Goal: Task Accomplishment & Management: Use online tool/utility

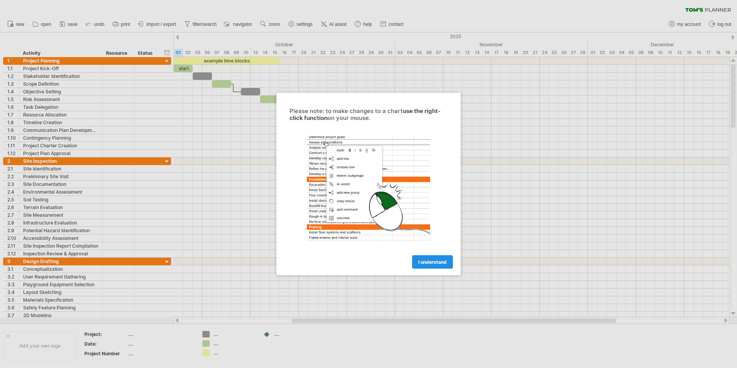
click at [429, 265] on link "I understand" at bounding box center [432, 261] width 41 height 13
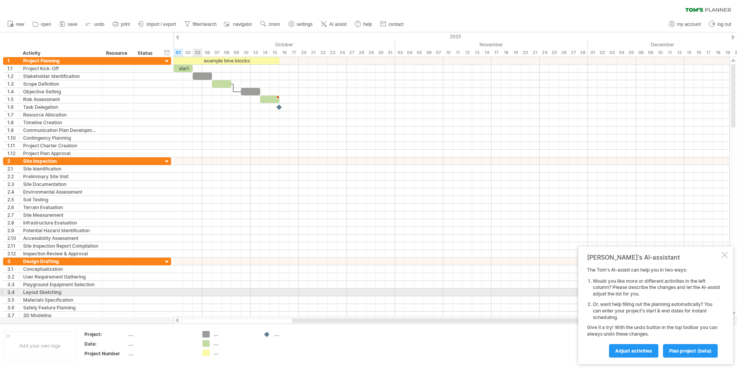
click at [194, 289] on div at bounding box center [451, 292] width 556 height 8
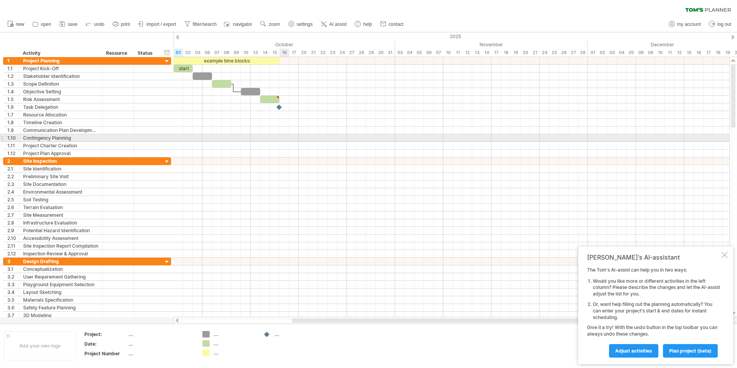
click at [280, 139] on div at bounding box center [451, 138] width 556 height 8
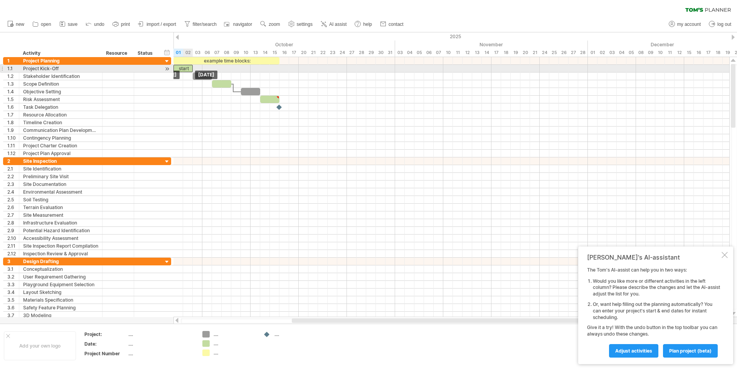
click at [184, 71] on div "start" at bounding box center [182, 68] width 19 height 7
click at [183, 68] on div "*****" at bounding box center [182, 68] width 19 height 7
click at [183, 67] on div "*****" at bounding box center [182, 68] width 19 height 7
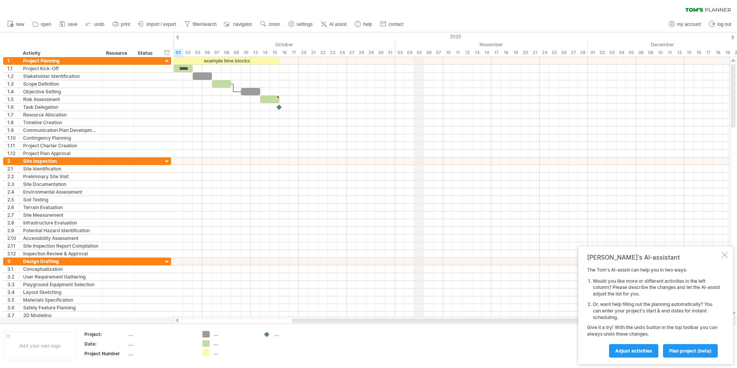
click at [421, 50] on div "05" at bounding box center [419, 53] width 10 height 8
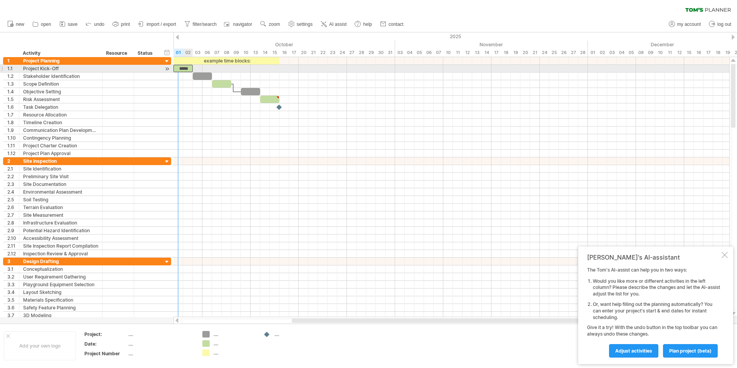
click at [182, 68] on div "*****" at bounding box center [182, 68] width 19 height 7
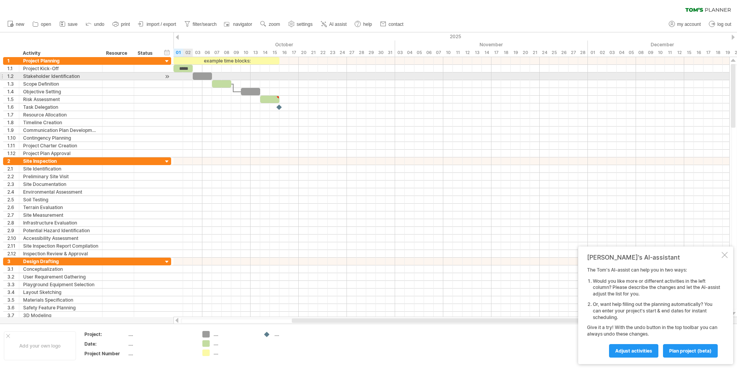
click at [190, 78] on div at bounding box center [451, 76] width 556 height 8
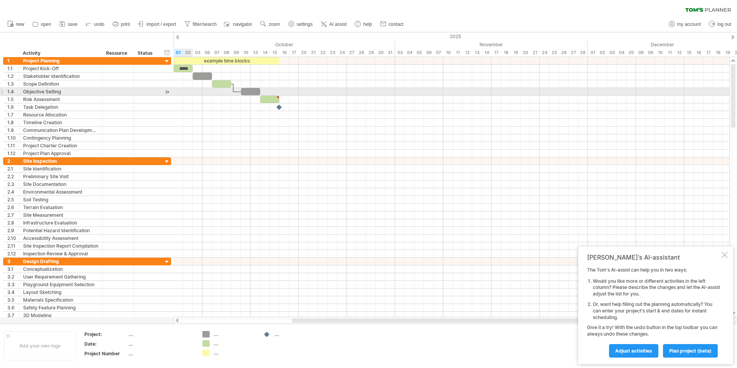
click at [192, 94] on div at bounding box center [451, 92] width 556 height 8
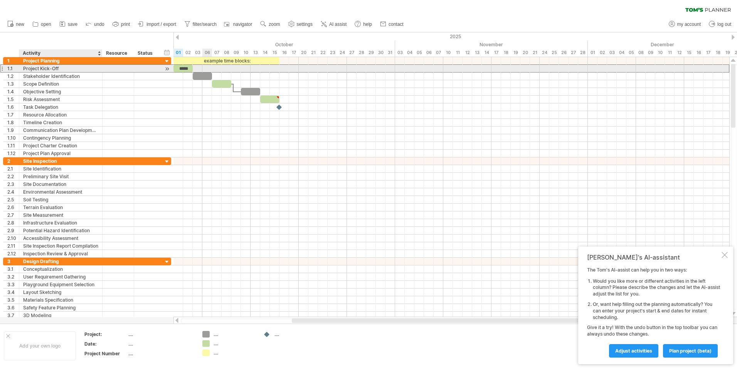
click at [60, 68] on div "Project Kick-Off" at bounding box center [60, 68] width 75 height 7
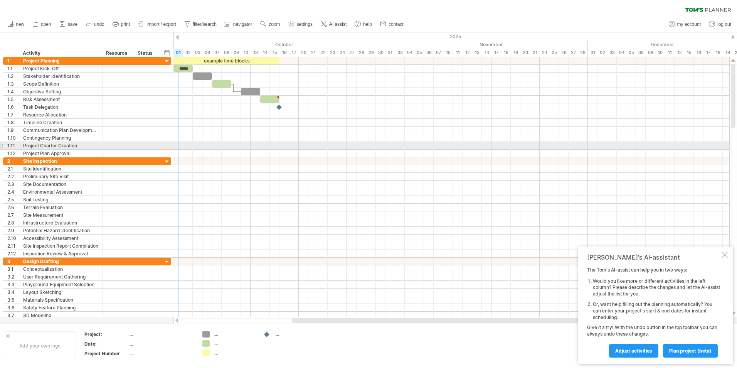
click at [175, 143] on div at bounding box center [451, 146] width 556 height 8
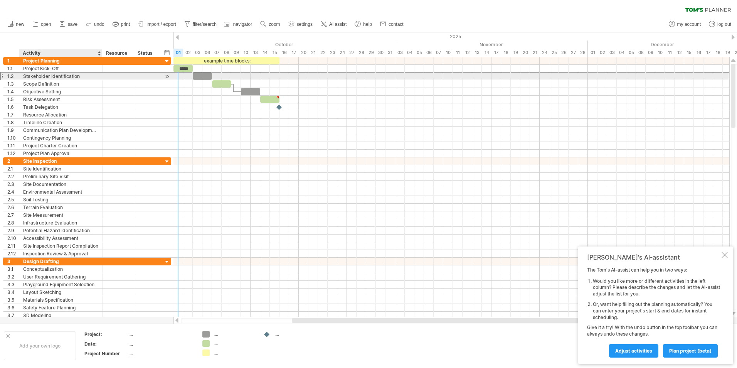
drag, startPoint x: 60, startPoint y: 78, endPoint x: 64, endPoint y: 89, distance: 11.8
click at [82, 78] on div "Scope Definition" at bounding box center [60, 75] width 75 height 7
click at [46, 75] on input "**********" at bounding box center [60, 75] width 75 height 7
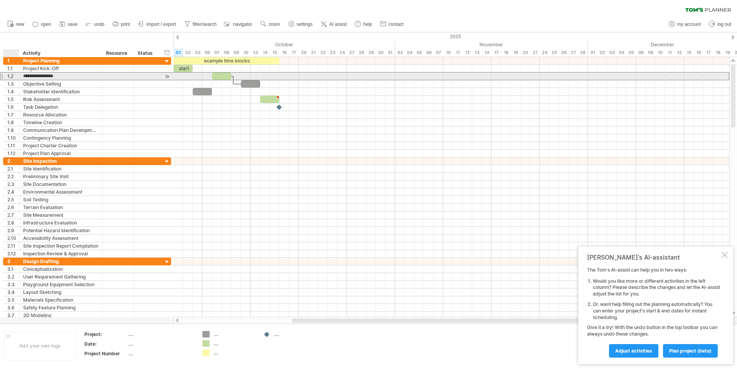
drag, startPoint x: 59, startPoint y: 74, endPoint x: 9, endPoint y: 77, distance: 50.6
click at [9, 77] on div "**********" at bounding box center [87, 76] width 168 height 8
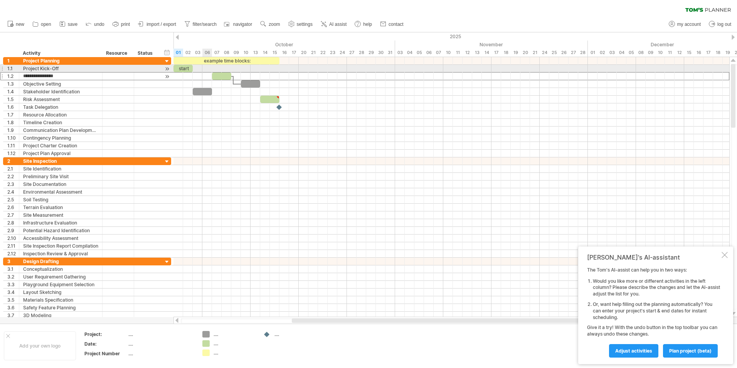
type input "***"
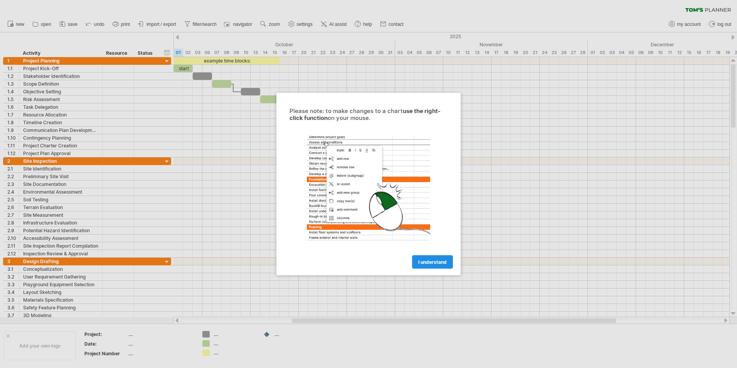
click at [440, 264] on span "I understand" at bounding box center [432, 262] width 29 height 6
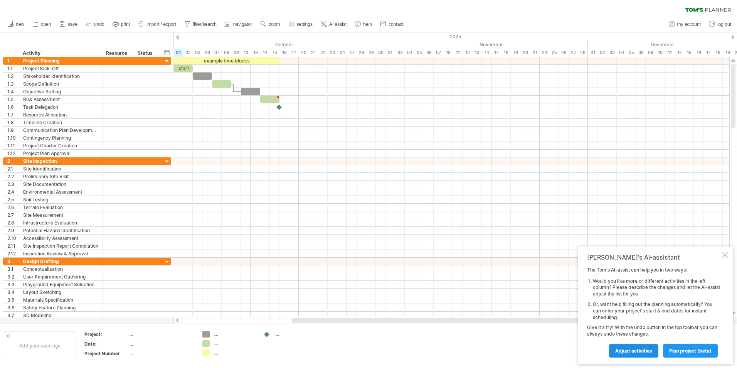
click at [631, 349] on span "Adjust activities" at bounding box center [633, 351] width 37 height 6
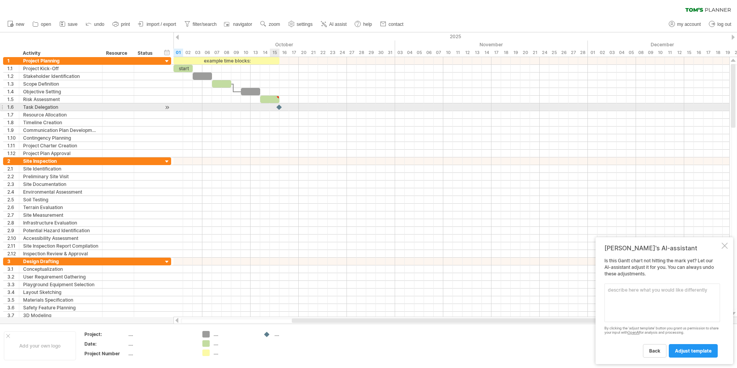
click at [274, 107] on div at bounding box center [451, 107] width 556 height 8
click at [279, 108] on div at bounding box center [279, 106] width 8 height 7
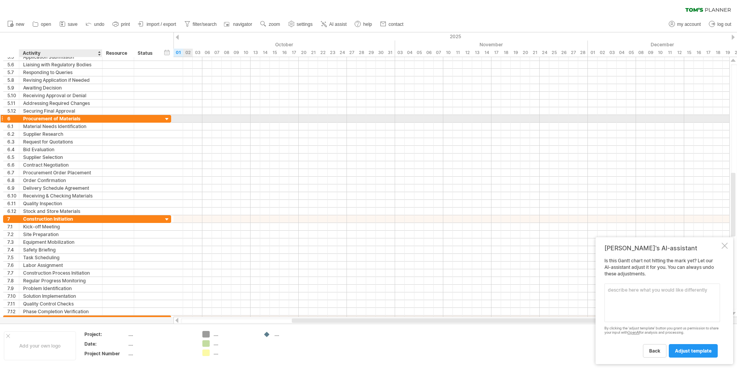
click at [89, 118] on div "Procurement of Materials" at bounding box center [60, 118] width 75 height 7
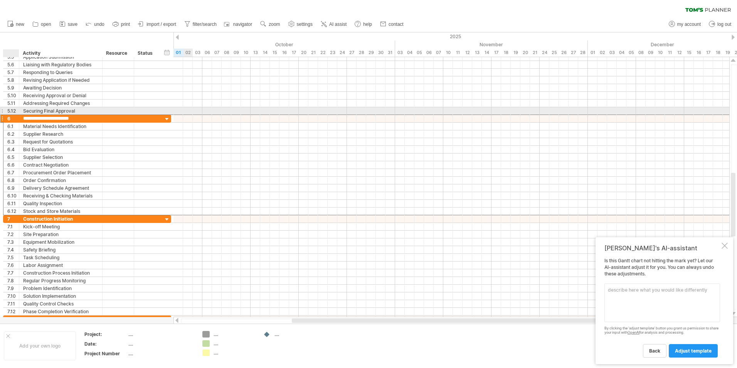
drag, startPoint x: 17, startPoint y: 111, endPoint x: 20, endPoint y: 113, distance: 4.3
click at [20, 113] on div "**********" at bounding box center [87, 188] width 168 height 270
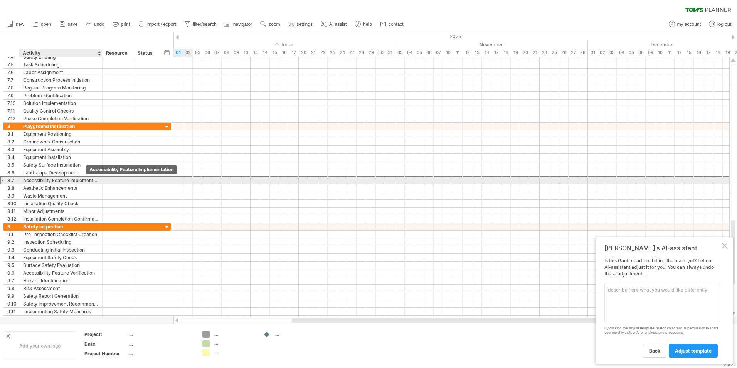
click at [89, 180] on div "Accessibility Feature Implementation" at bounding box center [60, 180] width 75 height 7
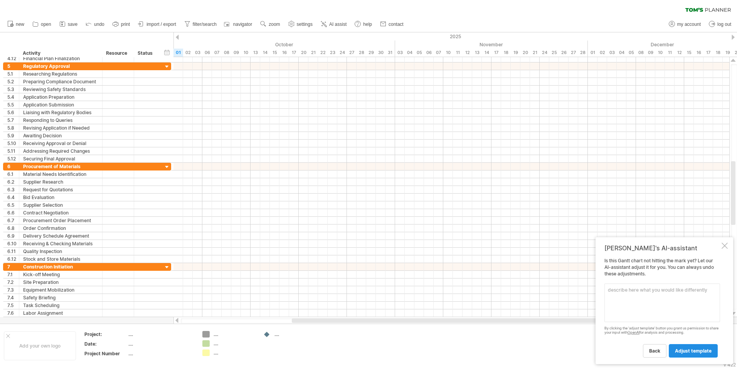
click at [680, 350] on span "adjust template" at bounding box center [693, 351] width 37 height 6
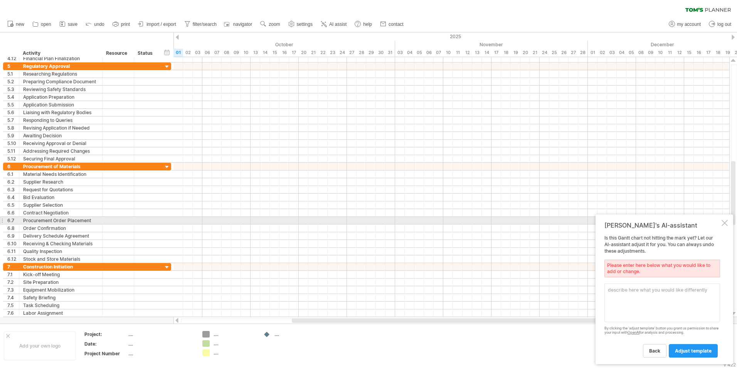
click at [722, 218] on div "[PERSON_NAME]'s AI-assistant Is this [PERSON_NAME] chart not hitting the mark y…" at bounding box center [665, 289] width 138 height 150
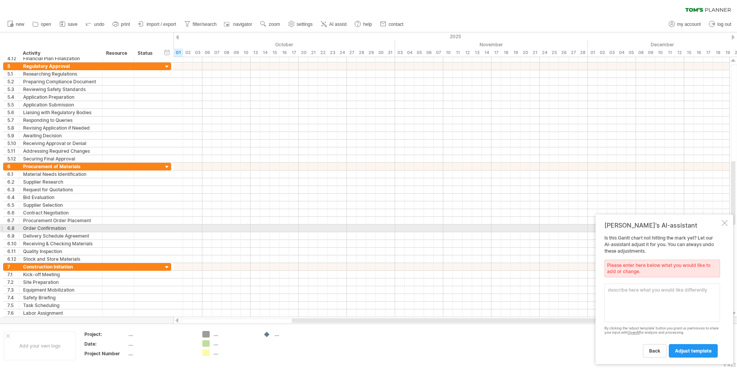
click at [724, 226] on div at bounding box center [725, 223] width 6 height 6
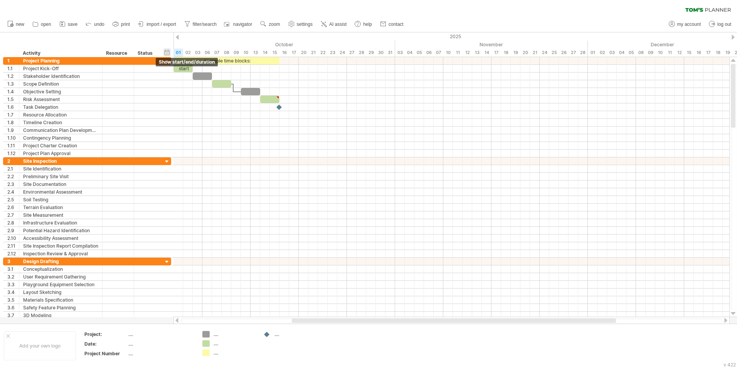
click at [168, 51] on div "hide start/end/duration show start/end/duration" at bounding box center [166, 52] width 7 height 8
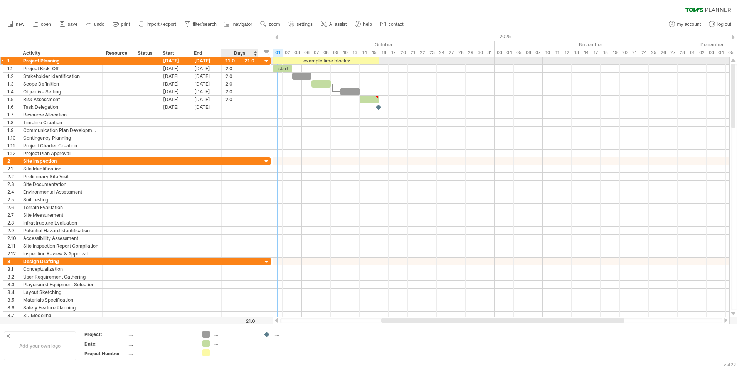
click at [265, 61] on div at bounding box center [266, 61] width 7 height 7
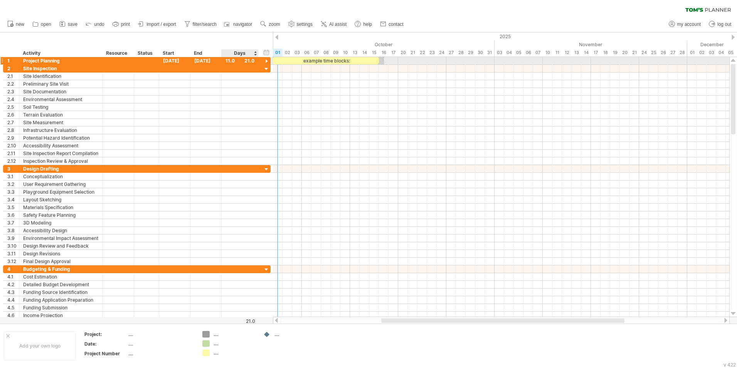
click at [265, 60] on div at bounding box center [266, 61] width 7 height 7
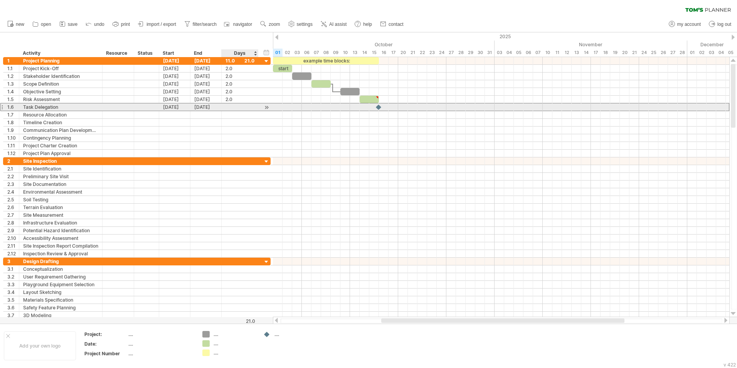
click at [229, 106] on div at bounding box center [240, 106] width 29 height 7
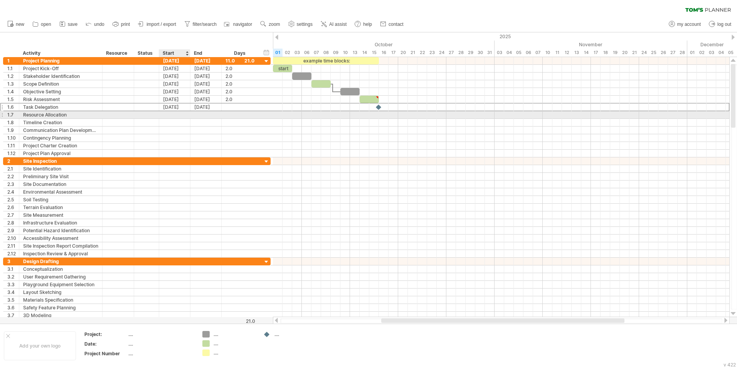
click at [182, 113] on div at bounding box center [174, 114] width 31 height 7
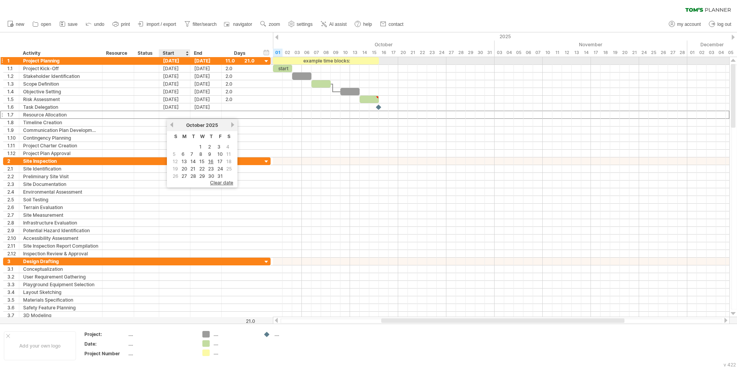
click at [176, 62] on div "[DATE]" at bounding box center [174, 60] width 31 height 7
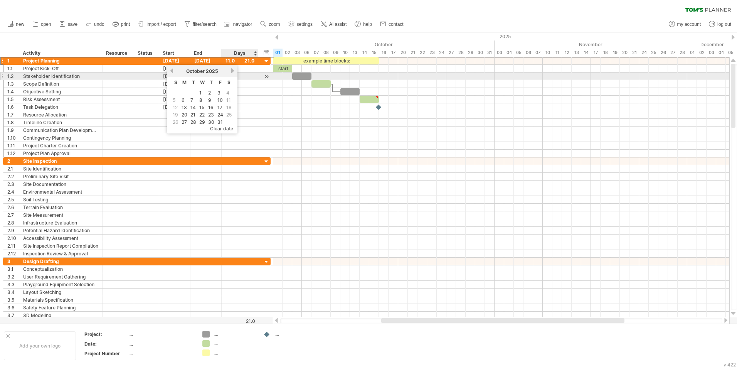
click at [234, 74] on div "previous next [DATE]" at bounding box center [202, 71] width 71 height 12
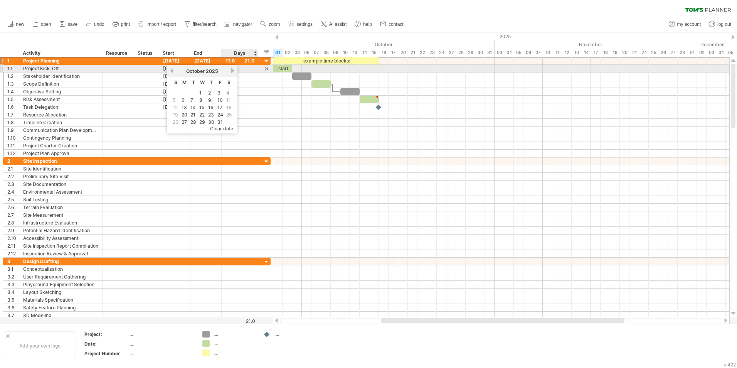
click at [231, 71] on link "next" at bounding box center [233, 71] width 6 height 6
click at [171, 72] on link "previous" at bounding box center [172, 71] width 6 height 6
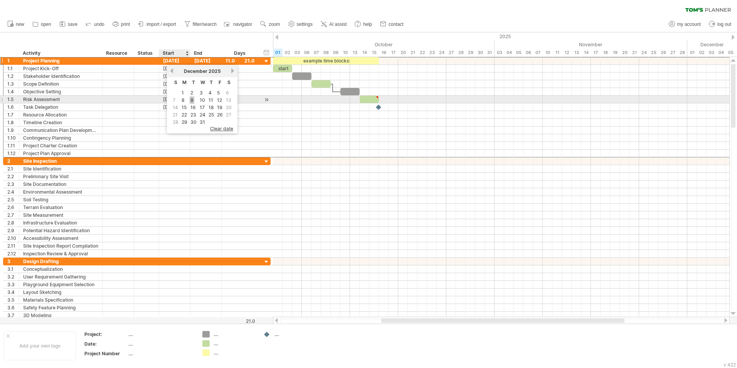
click at [190, 98] on link "9" at bounding box center [192, 99] width 5 height 7
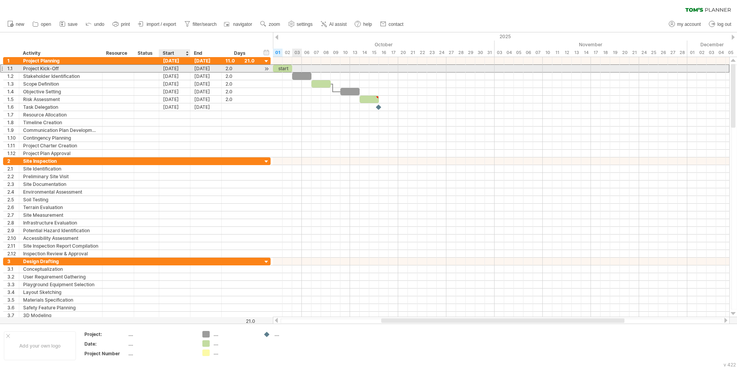
click at [182, 67] on div "[DATE]" at bounding box center [174, 68] width 31 height 7
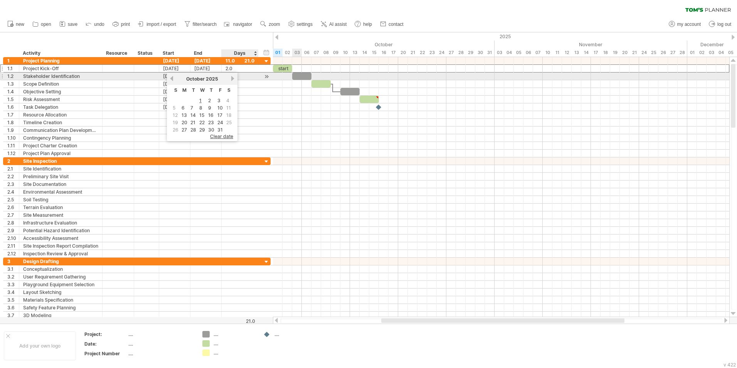
click at [229, 80] on div "[DATE]" at bounding box center [202, 79] width 56 height 6
click at [232, 78] on link "next" at bounding box center [233, 79] width 6 height 6
click at [172, 76] on link "previous" at bounding box center [172, 79] width 6 height 6
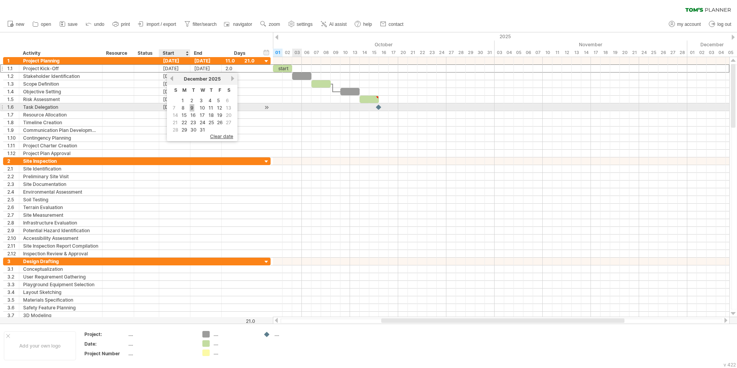
click at [192, 107] on link "9" at bounding box center [192, 107] width 5 height 7
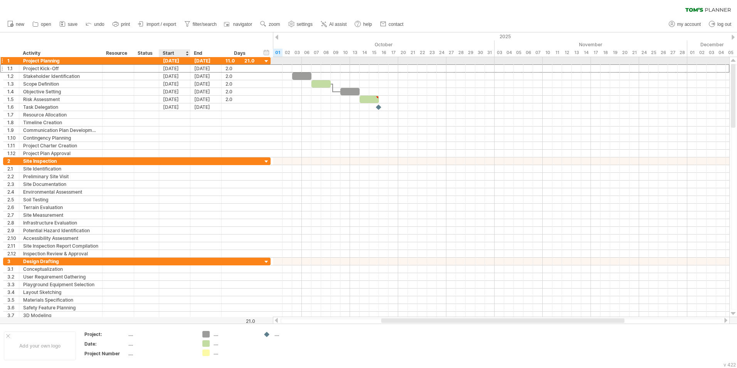
click at [171, 60] on div "[DATE]" at bounding box center [174, 60] width 31 height 7
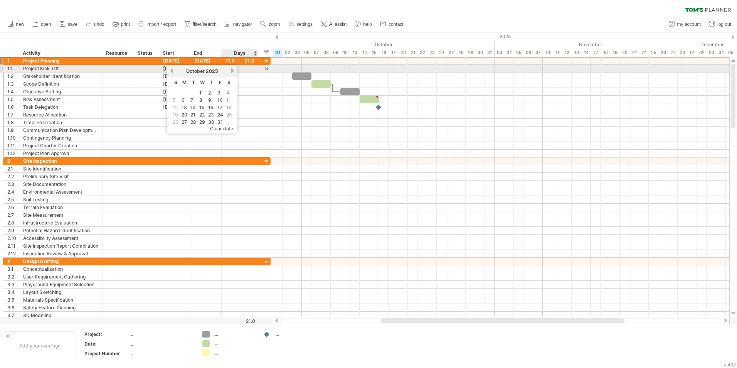
click at [231, 70] on link "next" at bounding box center [233, 71] width 6 height 6
click at [173, 70] on link "previous" at bounding box center [172, 71] width 6 height 6
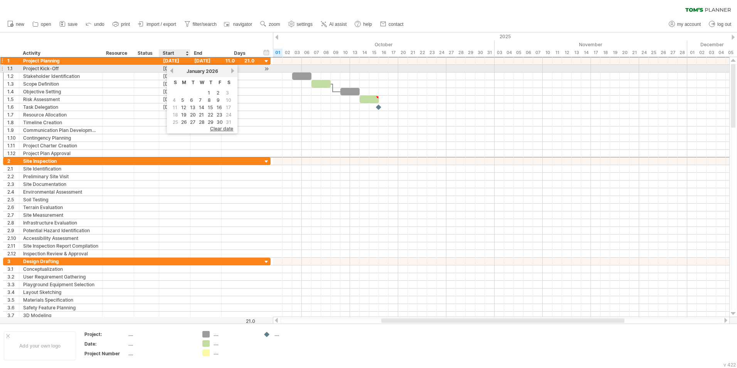
click at [173, 70] on link "previous" at bounding box center [172, 71] width 6 height 6
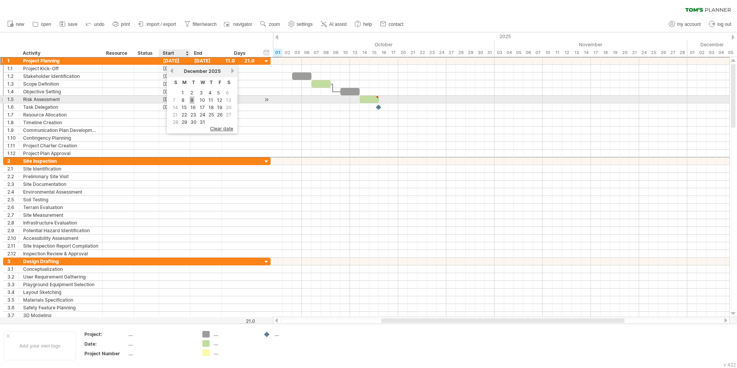
click at [191, 99] on link "9" at bounding box center [192, 99] width 5 height 7
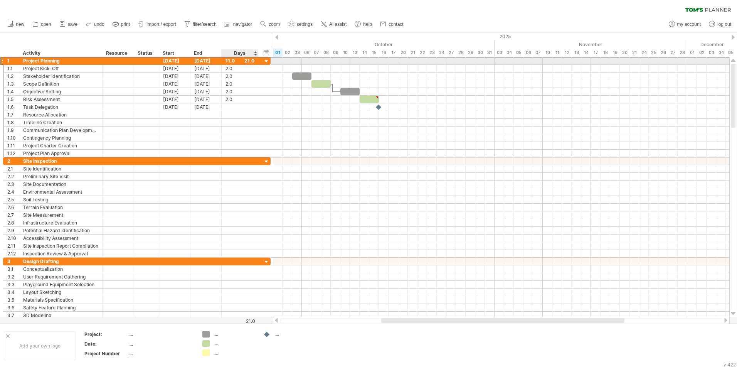
click at [231, 62] on div "11.0" at bounding box center [240, 60] width 29 height 7
click at [239, 62] on input "****" at bounding box center [233, 60] width 15 height 7
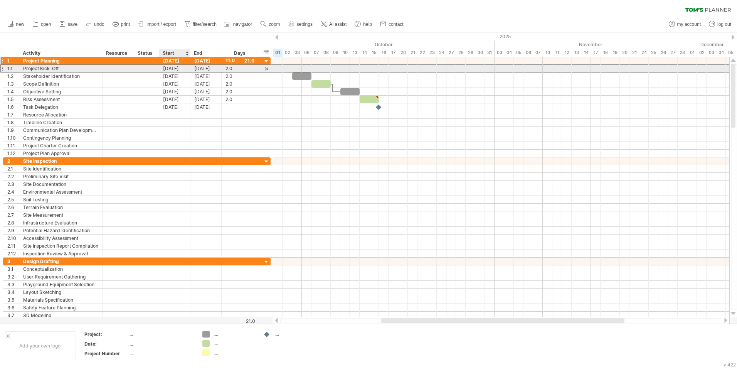
click at [165, 68] on div "[DATE]" at bounding box center [174, 68] width 31 height 7
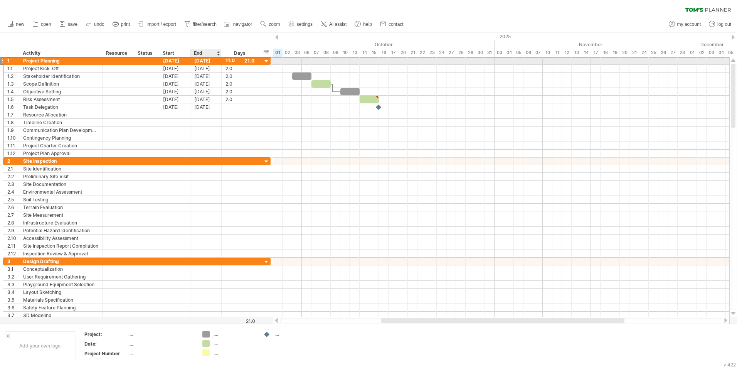
click at [206, 60] on div "[DATE]" at bounding box center [205, 60] width 31 height 7
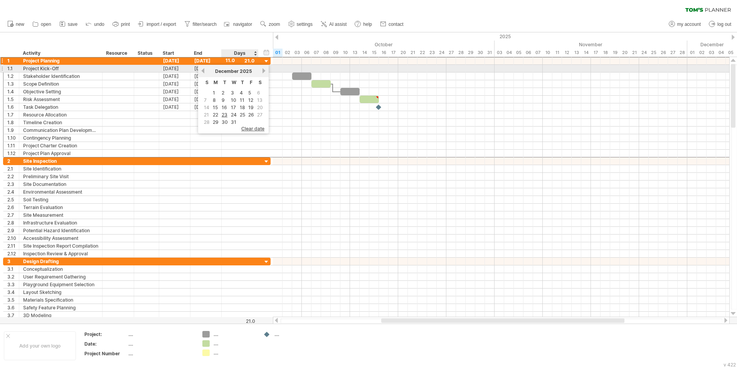
click at [259, 69] on div "[DATE]" at bounding box center [233, 71] width 56 height 6
click at [265, 71] on link "next" at bounding box center [264, 71] width 6 height 6
click at [263, 69] on link "next" at bounding box center [264, 71] width 6 height 6
click at [263, 69] on link "next" at bounding box center [263, 71] width 6 height 6
click at [263, 69] on link "next" at bounding box center [264, 71] width 6 height 6
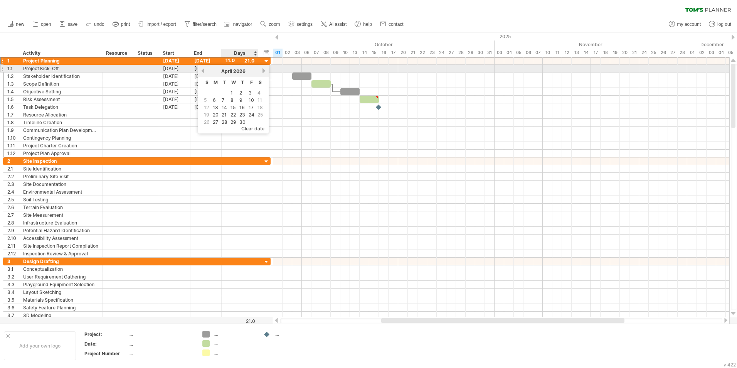
click at [263, 69] on link "next" at bounding box center [264, 71] width 6 height 6
click at [263, 71] on link "next" at bounding box center [264, 71] width 6 height 6
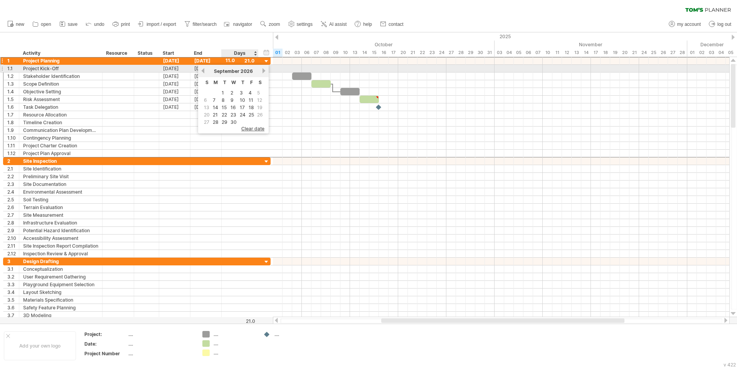
click at [263, 71] on link "next" at bounding box center [264, 71] width 6 height 6
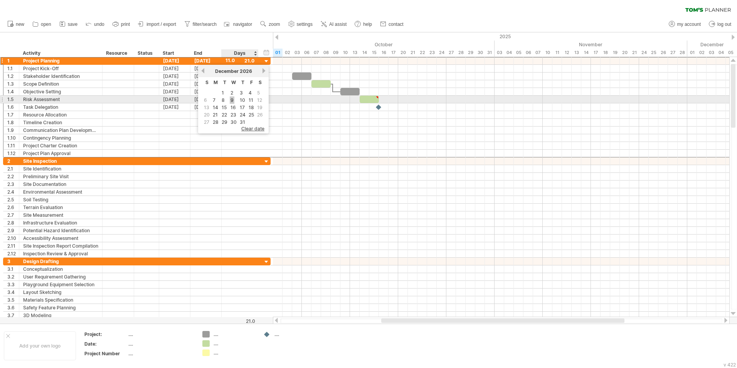
click at [230, 99] on link "9" at bounding box center [232, 99] width 5 height 7
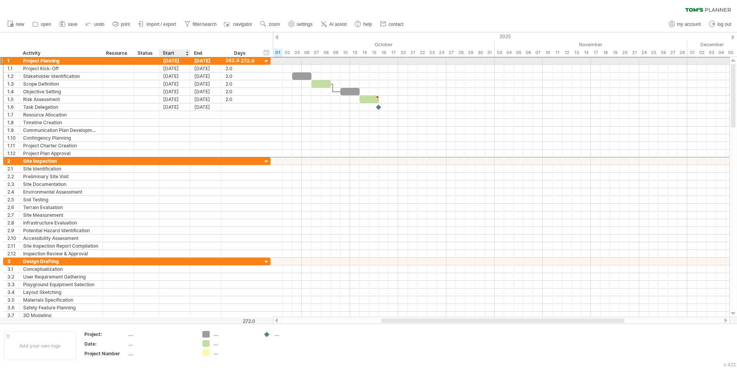
click at [185, 60] on div "[DATE]" at bounding box center [174, 60] width 31 height 7
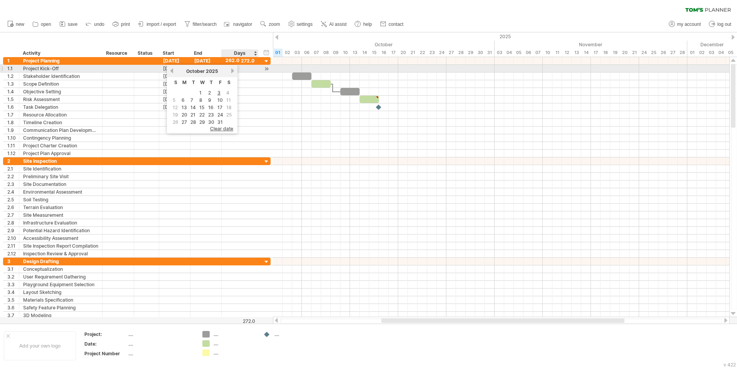
click at [230, 68] on link "next" at bounding box center [233, 71] width 6 height 6
click at [170, 67] on div "previous next [DATE]" at bounding box center [202, 71] width 71 height 12
click at [172, 71] on link "previous" at bounding box center [172, 71] width 6 height 6
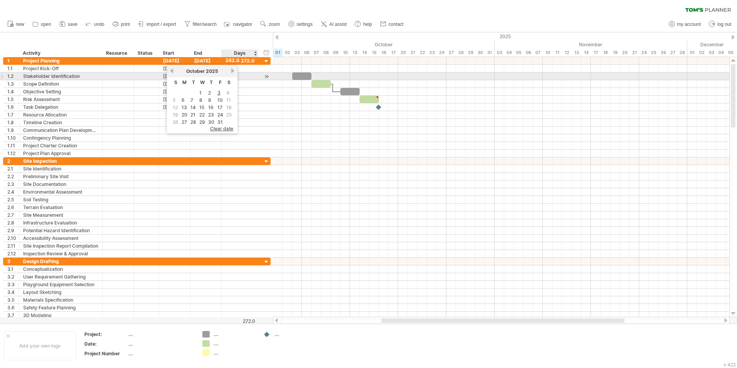
click at [230, 72] on link "next" at bounding box center [233, 71] width 6 height 6
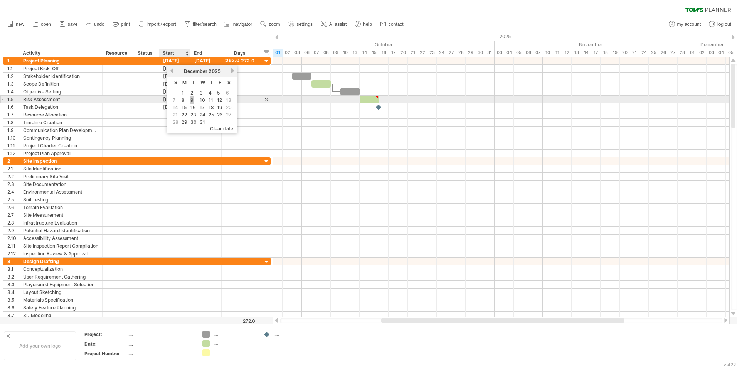
click at [191, 98] on link "9" at bounding box center [192, 99] width 5 height 7
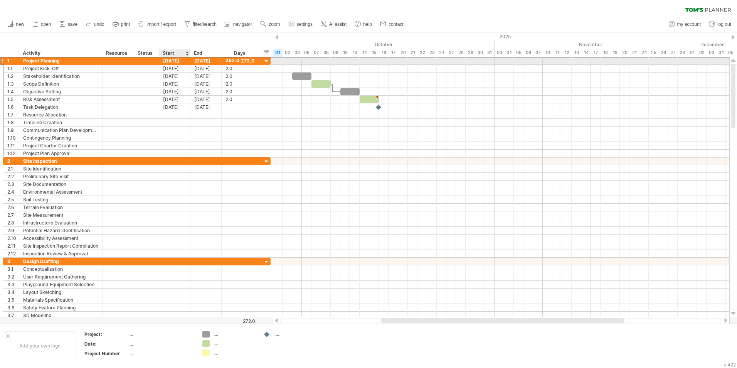
click at [183, 61] on div "[DATE]" at bounding box center [174, 60] width 31 height 7
click at [178, 58] on div "[DATE]" at bounding box center [174, 60] width 31 height 7
click at [172, 61] on div "[DATE]" at bounding box center [174, 60] width 31 height 7
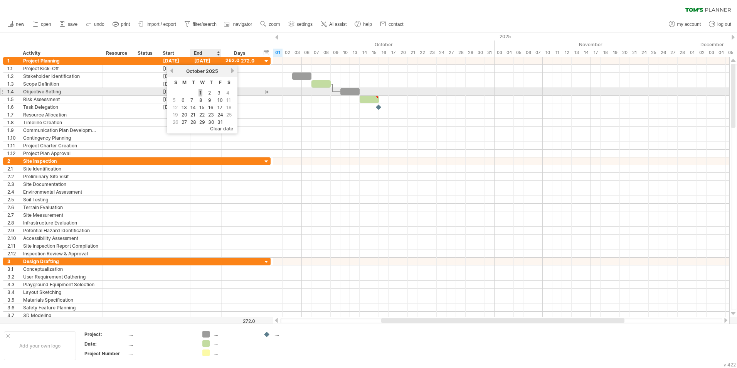
click at [201, 92] on link "1" at bounding box center [201, 92] width 4 height 7
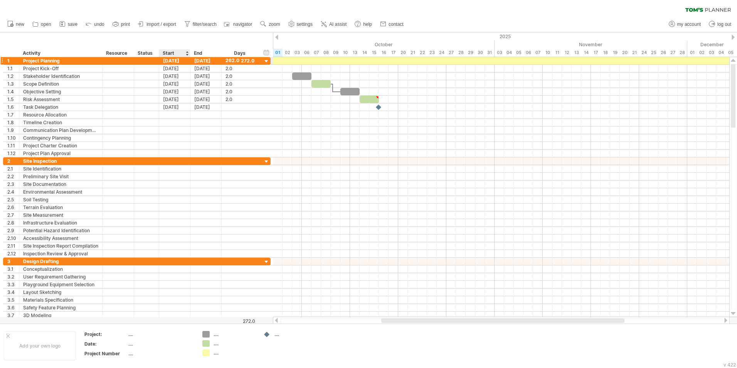
click at [183, 60] on div "[DATE]" at bounding box center [174, 60] width 31 height 7
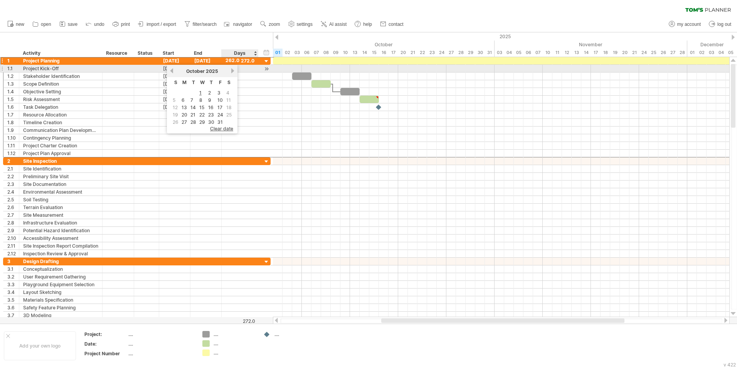
click at [231, 71] on link "next" at bounding box center [233, 71] width 6 height 6
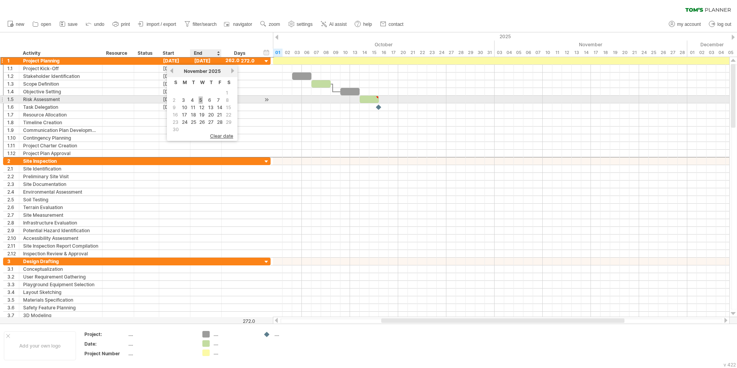
click at [199, 103] on link "5" at bounding box center [201, 99] width 4 height 7
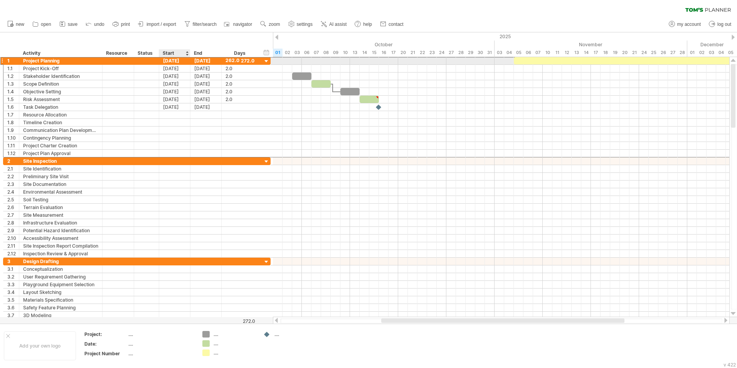
click at [176, 60] on div "[DATE]" at bounding box center [174, 60] width 31 height 7
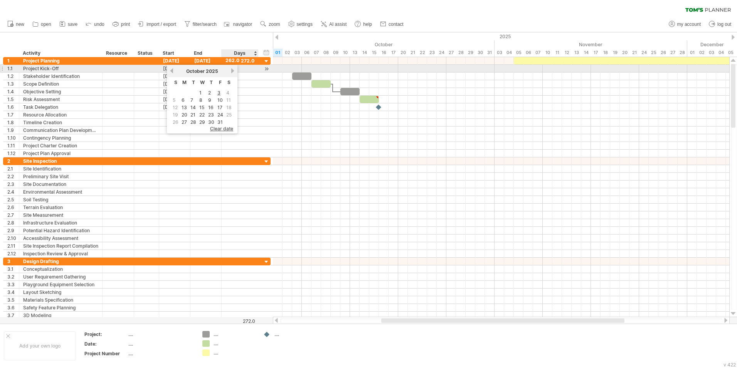
click at [230, 69] on link "next" at bounding box center [233, 71] width 6 height 6
click at [230, 70] on link "next" at bounding box center [233, 71] width 6 height 6
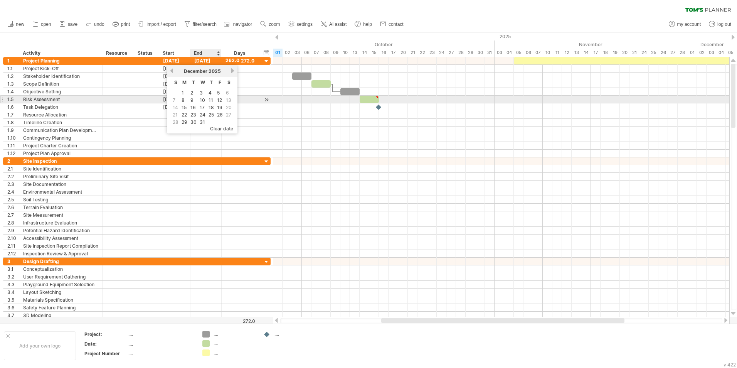
click at [214, 99] on td "11" at bounding box center [211, 100] width 8 height 7
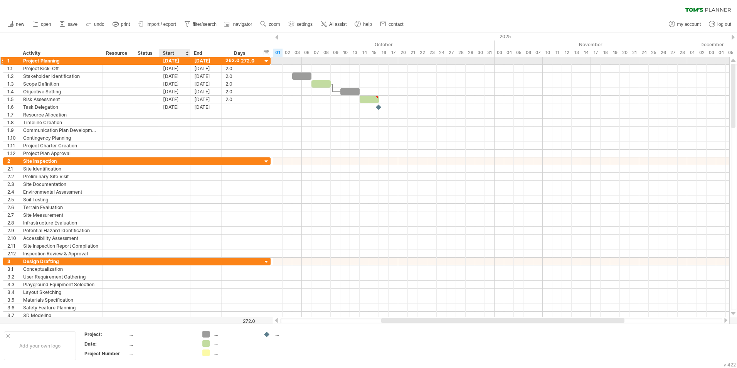
click at [180, 57] on div "[DATE]" at bounding box center [174, 60] width 31 height 7
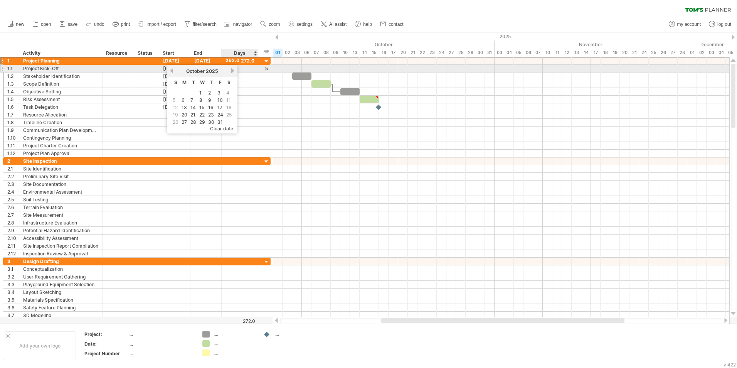
click at [232, 71] on link "next" at bounding box center [233, 71] width 6 height 6
drag, startPoint x: 232, startPoint y: 71, endPoint x: 231, endPoint y: 76, distance: 5.0
click at [231, 76] on div "previous next [DATE]" at bounding box center [202, 71] width 71 height 12
drag, startPoint x: 231, startPoint y: 76, endPoint x: 229, endPoint y: 69, distance: 7.0
click at [229, 69] on div "[DATE]" at bounding box center [202, 71] width 56 height 6
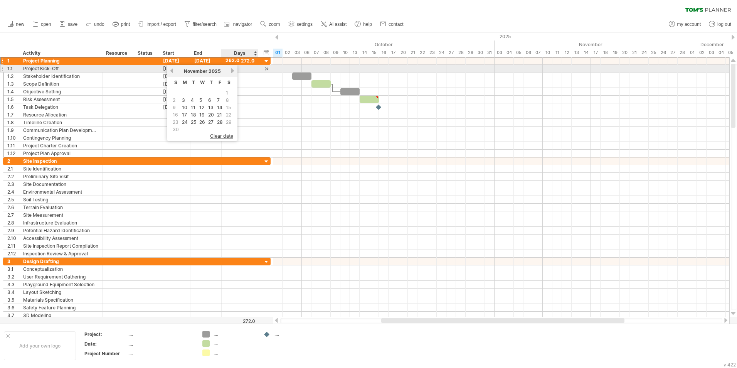
click at [232, 71] on link "next" at bounding box center [233, 71] width 6 height 6
click at [171, 69] on link "previous" at bounding box center [172, 71] width 6 height 6
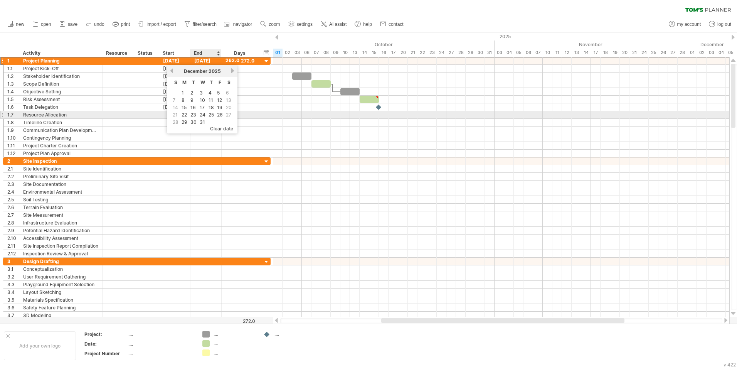
click at [204, 113] on link "24" at bounding box center [202, 114] width 7 height 7
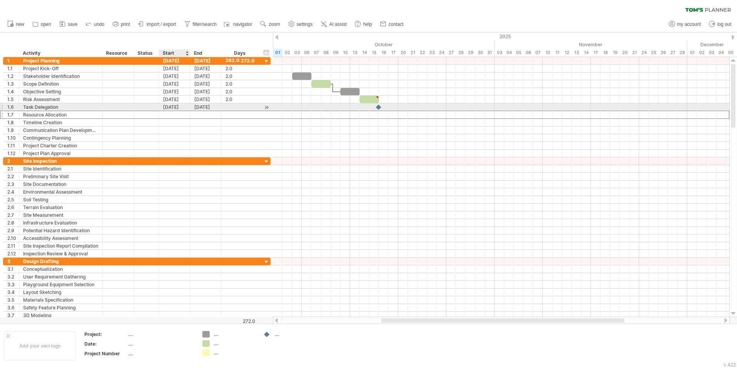
click at [194, 111] on div at bounding box center [205, 114] width 31 height 7
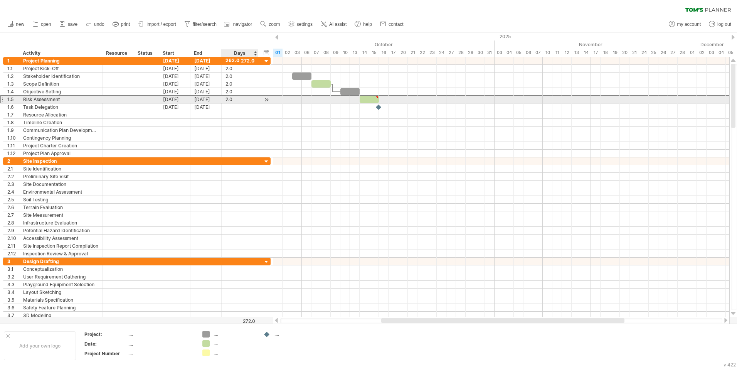
click at [227, 103] on div "**********" at bounding box center [137, 99] width 268 height 8
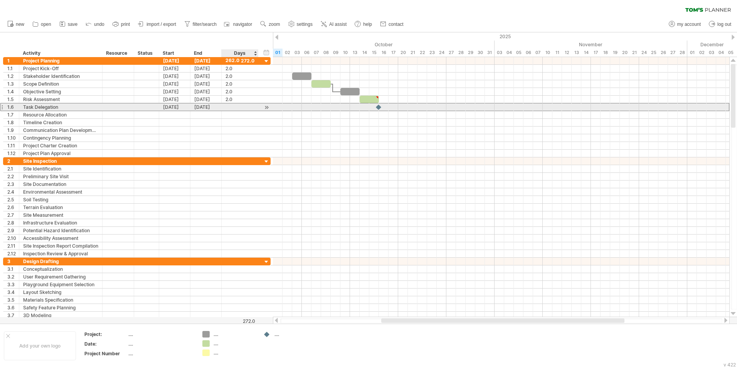
click at [227, 109] on div at bounding box center [240, 106] width 29 height 7
type input "***"
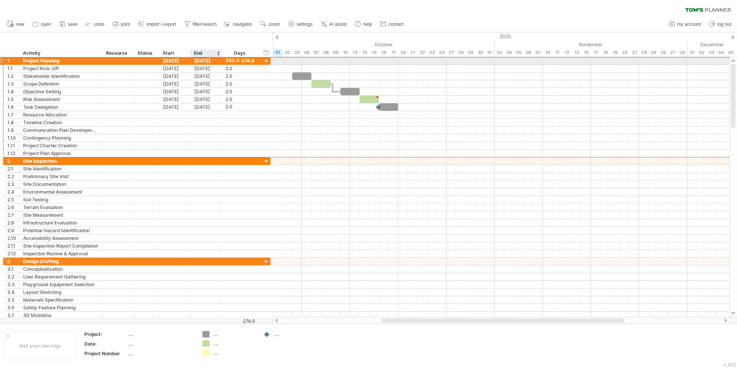
scroll to position [0, 0]
click at [213, 61] on div "[DATE]" at bounding box center [205, 60] width 31 height 7
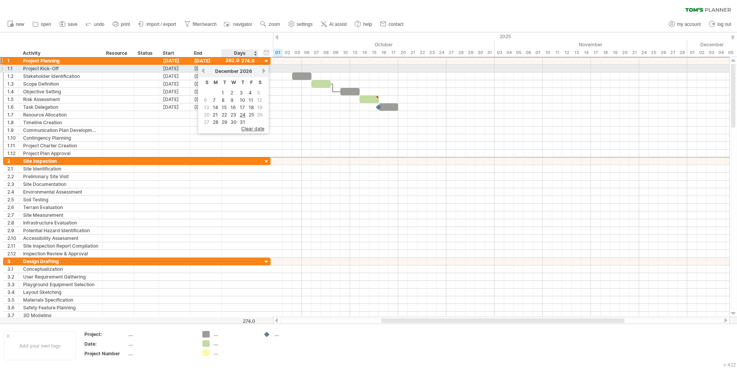
click at [262, 69] on link "next" at bounding box center [264, 71] width 6 height 6
click at [262, 69] on link "next" at bounding box center [263, 71] width 6 height 6
click at [262, 69] on link "next" at bounding box center [264, 71] width 6 height 6
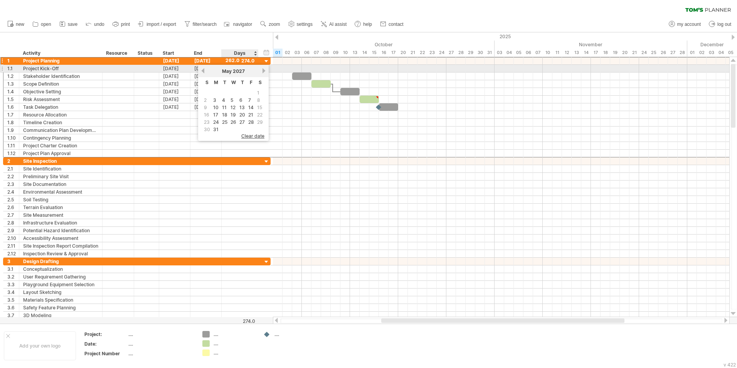
click at [262, 69] on link "next" at bounding box center [264, 71] width 6 height 6
click at [262, 70] on link "next" at bounding box center [264, 71] width 6 height 6
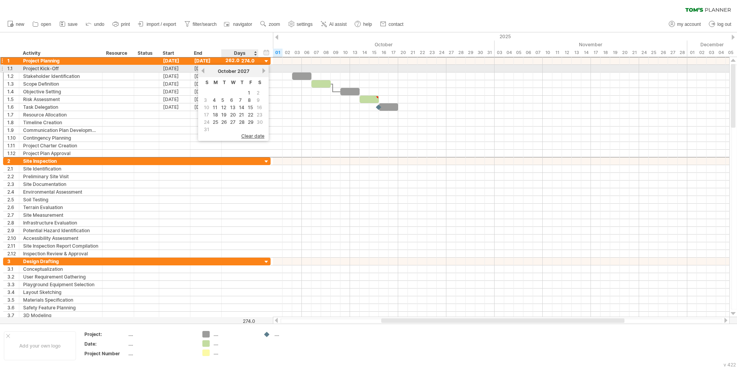
click at [262, 70] on link "next" at bounding box center [264, 71] width 6 height 6
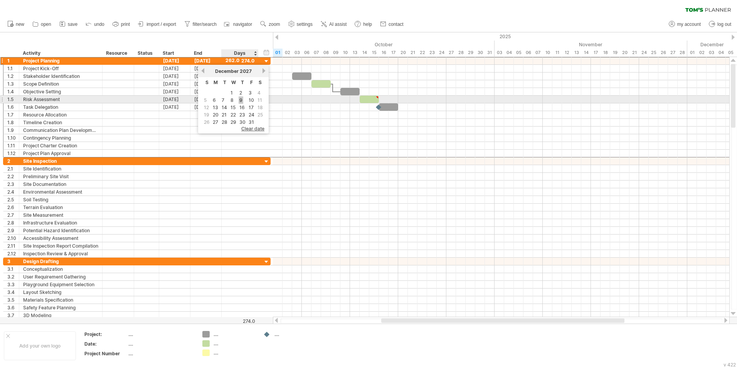
click at [241, 99] on link "9" at bounding box center [241, 99] width 5 height 7
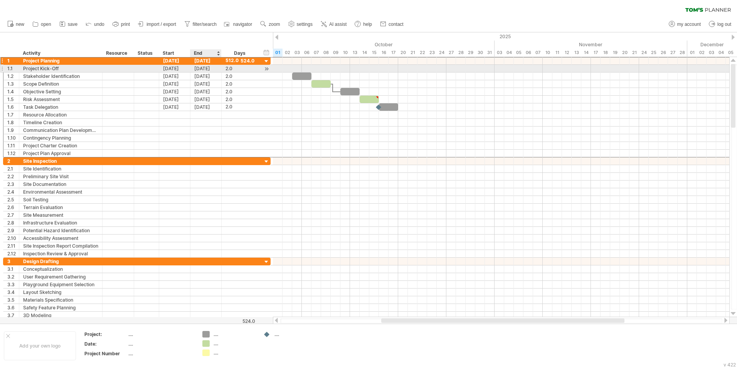
click at [198, 69] on div "[DATE]" at bounding box center [205, 68] width 31 height 7
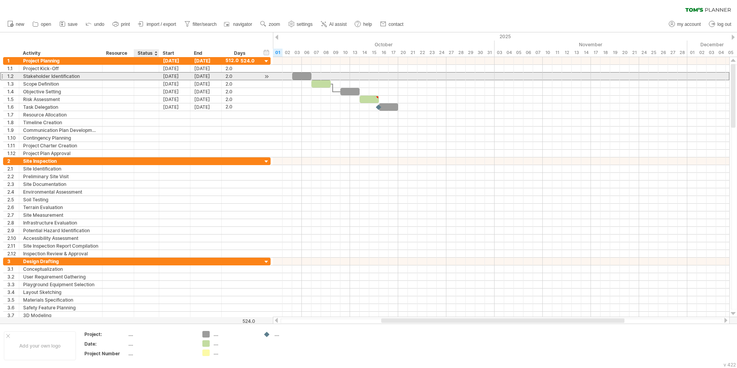
click at [161, 76] on div "[DATE]" at bounding box center [174, 75] width 31 height 7
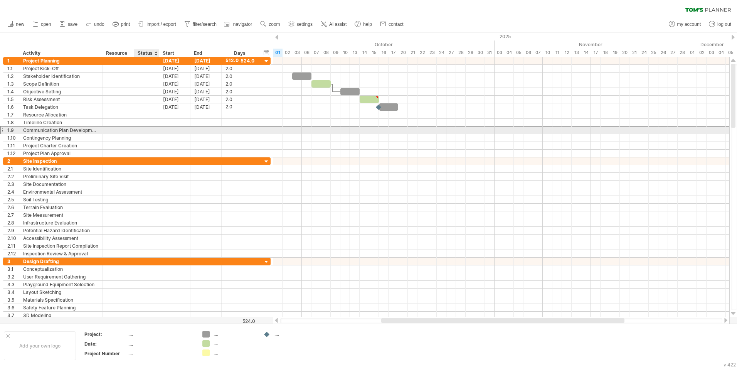
click at [154, 129] on div at bounding box center [146, 129] width 17 height 7
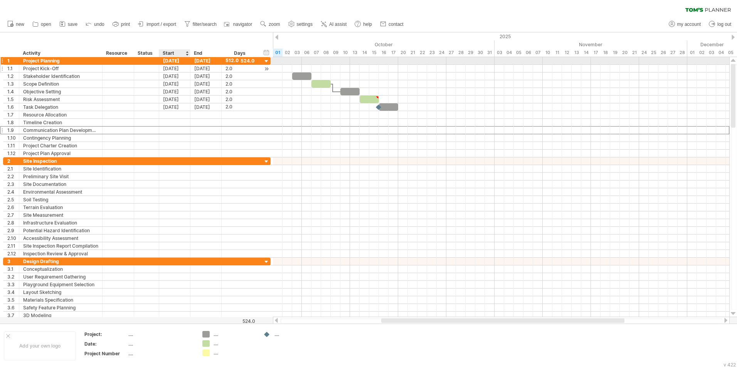
click at [172, 67] on div "[DATE]" at bounding box center [174, 68] width 31 height 7
click at [179, 37] on div "hide start/end/duration show start/end/duration ******** Activity ******** Reso…" at bounding box center [136, 44] width 273 height 25
click at [179, 60] on div "[DATE]" at bounding box center [174, 60] width 31 height 7
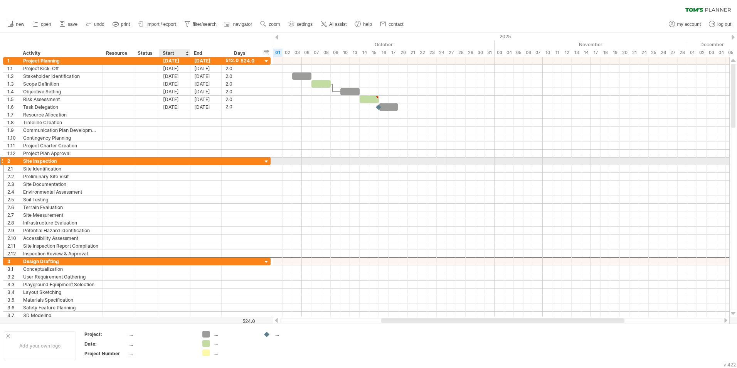
click at [164, 158] on div at bounding box center [174, 160] width 31 height 7
click at [182, 61] on div "[DATE]" at bounding box center [174, 60] width 31 height 7
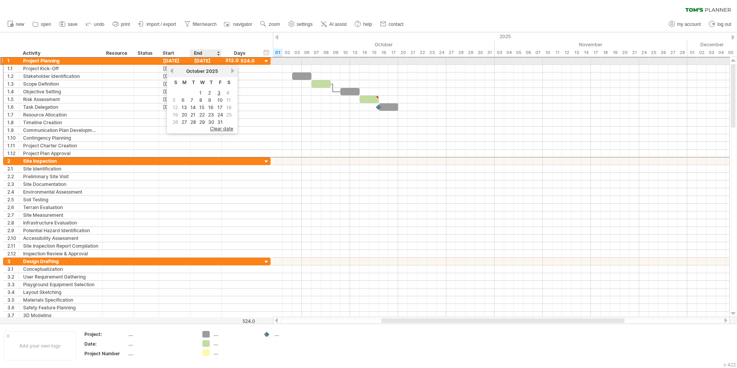
click at [210, 61] on div "[DATE]" at bounding box center [205, 60] width 31 height 7
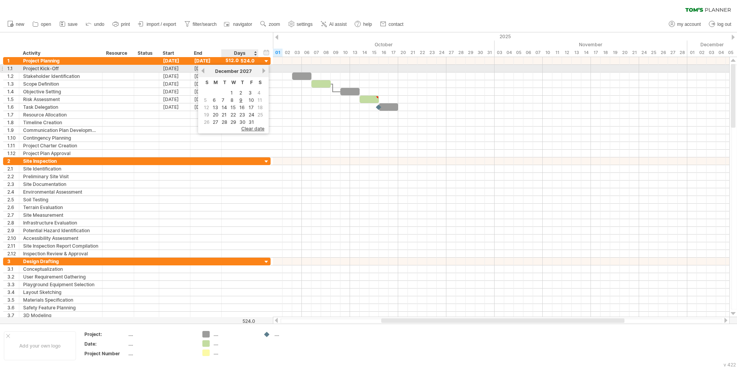
click at [262, 68] on link "next" at bounding box center [264, 71] width 6 height 6
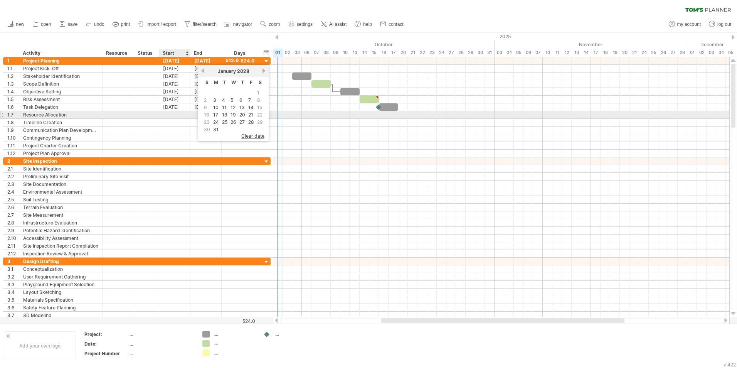
click at [170, 114] on div at bounding box center [174, 114] width 31 height 7
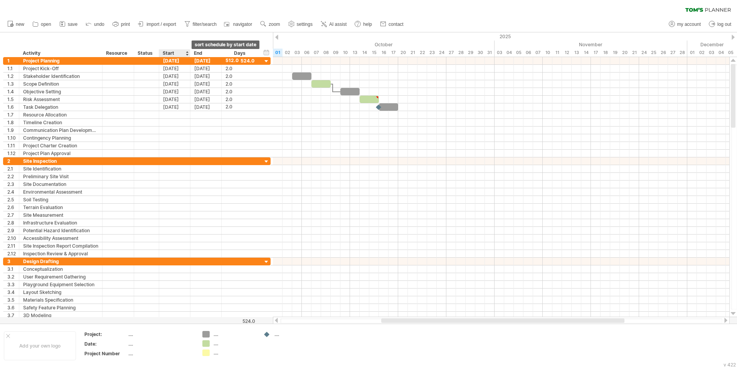
click at [186, 51] on div at bounding box center [186, 53] width 3 height 8
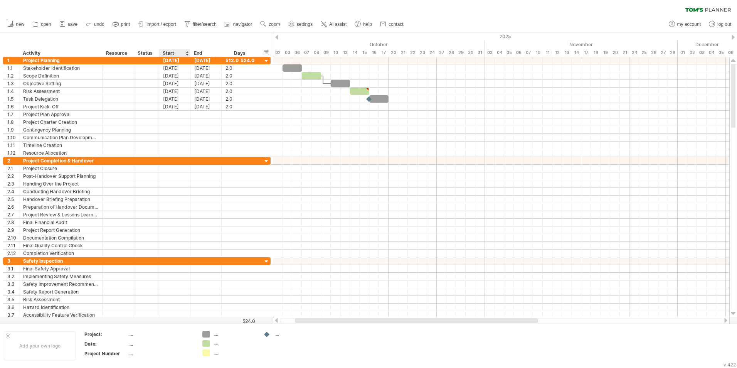
click at [186, 51] on div at bounding box center [186, 53] width 3 height 8
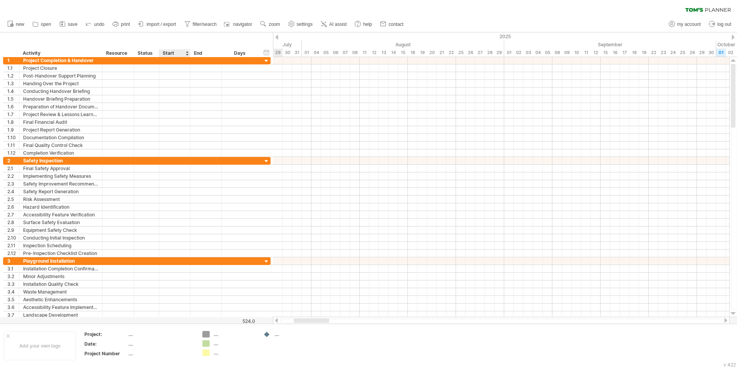
click at [186, 56] on div at bounding box center [186, 53] width 3 height 8
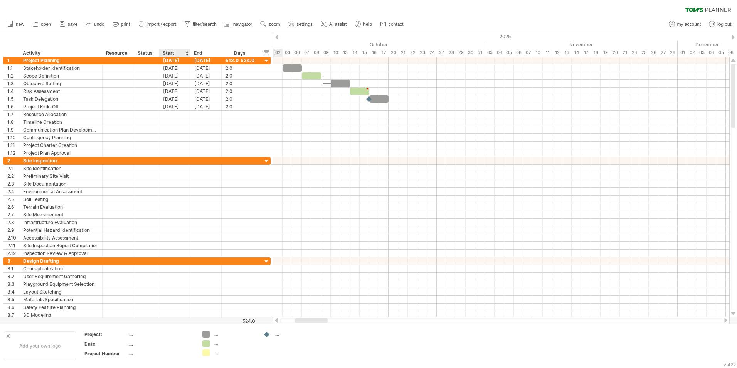
click at [185, 54] on div "Start" at bounding box center [174, 53] width 23 height 8
click at [186, 55] on div at bounding box center [186, 53] width 3 height 8
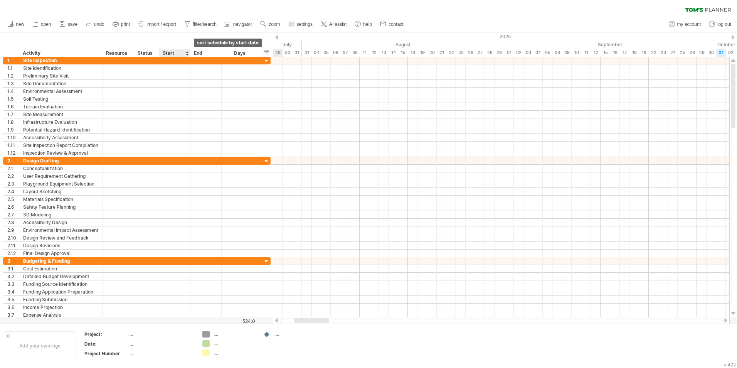
click at [187, 50] on div at bounding box center [186, 53] width 3 height 8
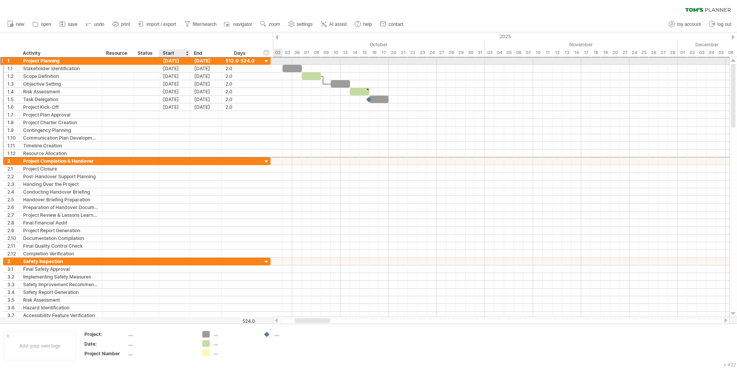
click at [175, 61] on div "[DATE]" at bounding box center [174, 60] width 31 height 7
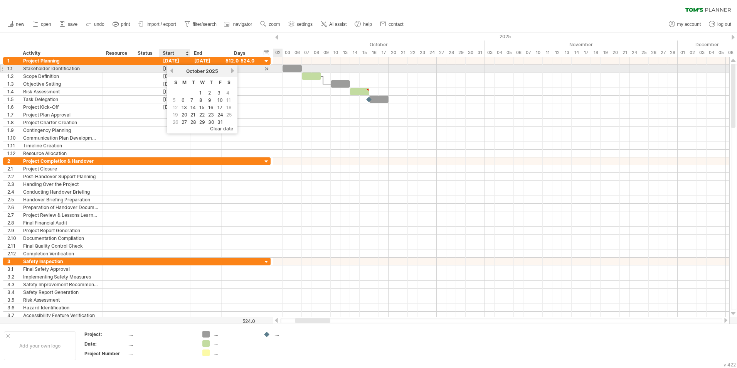
click at [169, 69] on div "previous next [DATE]" at bounding box center [202, 71] width 71 height 12
click at [171, 71] on link "previous" at bounding box center [172, 71] width 6 height 6
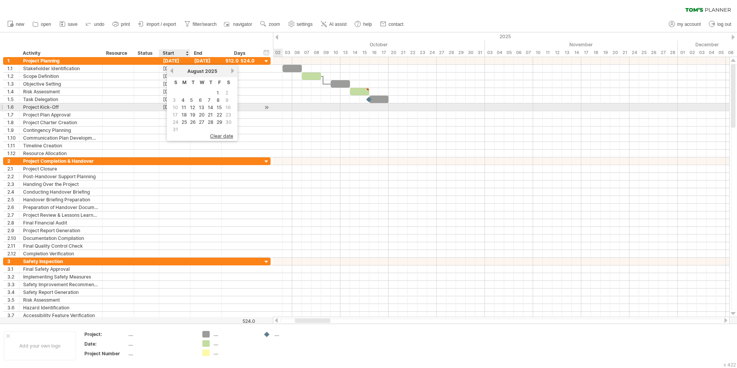
click at [180, 103] on table "S M T W T F S 1 2 3 4 5 6 7 8 9 10 11 12 13 14 15 16 17 18 19 20 21 22 23 24 25…" at bounding box center [202, 105] width 63 height 56
click at [183, 104] on link "11" at bounding box center [184, 107] width 6 height 7
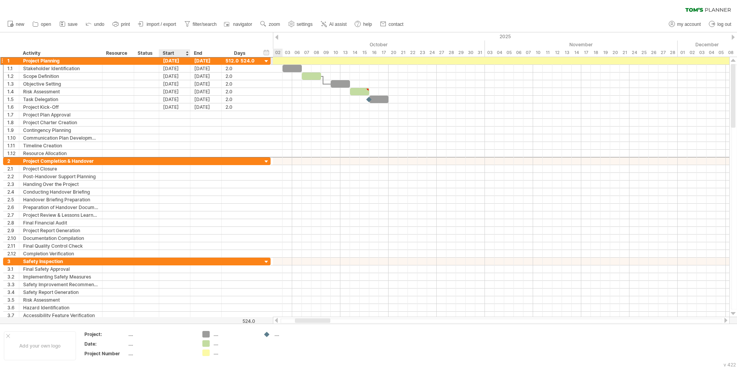
click at [182, 59] on div "[DATE]" at bounding box center [174, 60] width 31 height 7
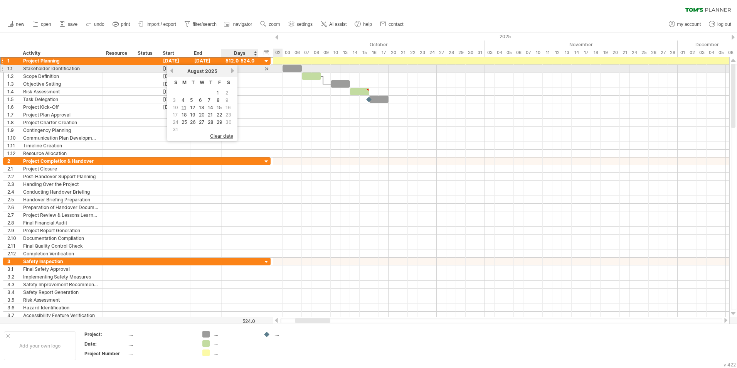
click at [231, 71] on link "next" at bounding box center [233, 71] width 6 height 6
click at [231, 70] on link "next" at bounding box center [233, 71] width 6 height 6
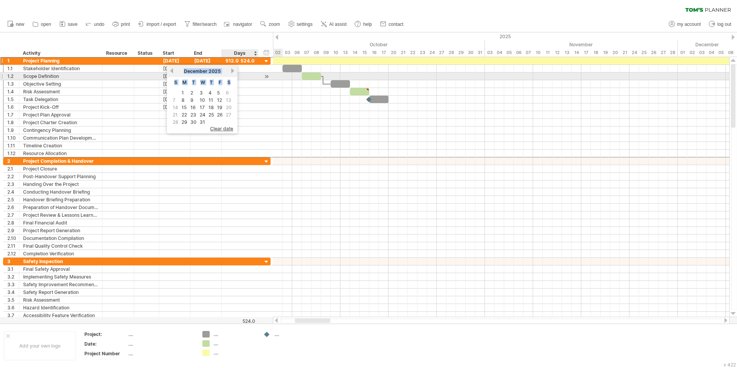
drag, startPoint x: 231, startPoint y: 70, endPoint x: 229, endPoint y: 80, distance: 9.9
click at [229, 80] on div "previous next [DATE] S M T W T F S 1 2 3 4 5 6 7 8 9 10 11 12 13 14 15 16 17 18…" at bounding box center [202, 96] width 71 height 63
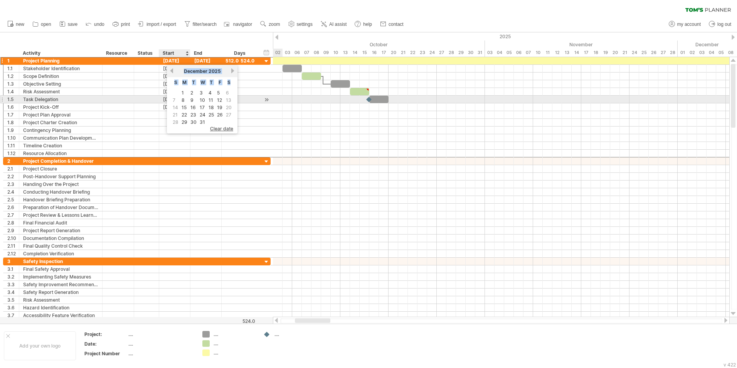
drag, startPoint x: 229, startPoint y: 80, endPoint x: 192, endPoint y: 101, distance: 42.5
click at [192, 101] on link "9" at bounding box center [192, 99] width 5 height 7
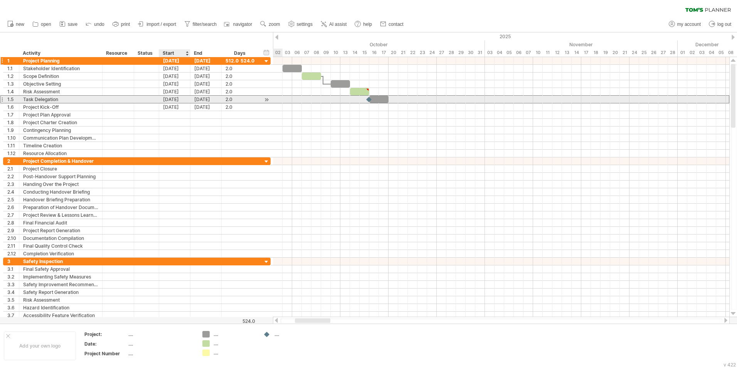
drag, startPoint x: 192, startPoint y: 101, endPoint x: 174, endPoint y: 61, distance: 43.6
click at [191, 99] on div "[DATE]" at bounding box center [205, 99] width 31 height 7
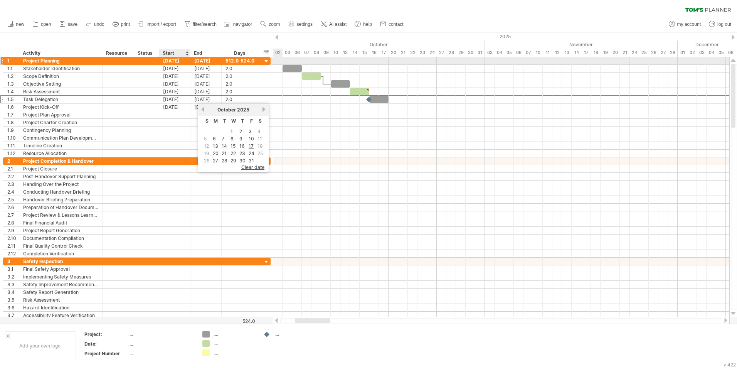
click at [173, 59] on div "[DATE]" at bounding box center [174, 60] width 31 height 7
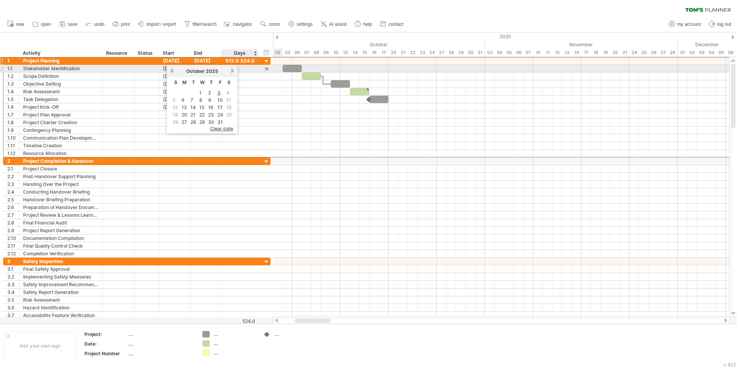
click at [230, 70] on link "next" at bounding box center [233, 71] width 6 height 6
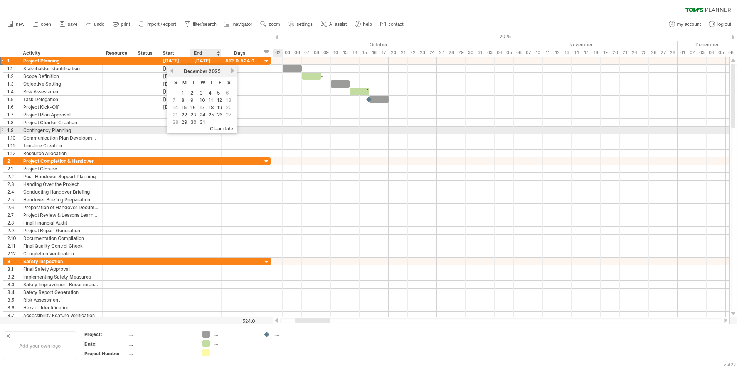
click at [214, 127] on span "clear date" at bounding box center [221, 129] width 23 height 6
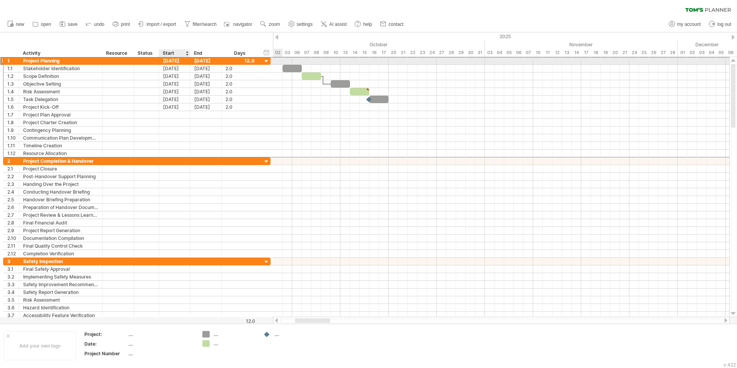
click at [178, 59] on div "[DATE]" at bounding box center [174, 60] width 31 height 7
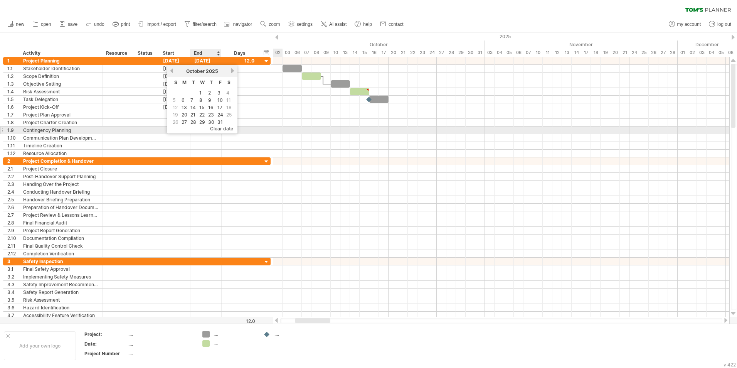
click at [218, 129] on span "clear date" at bounding box center [221, 129] width 23 height 6
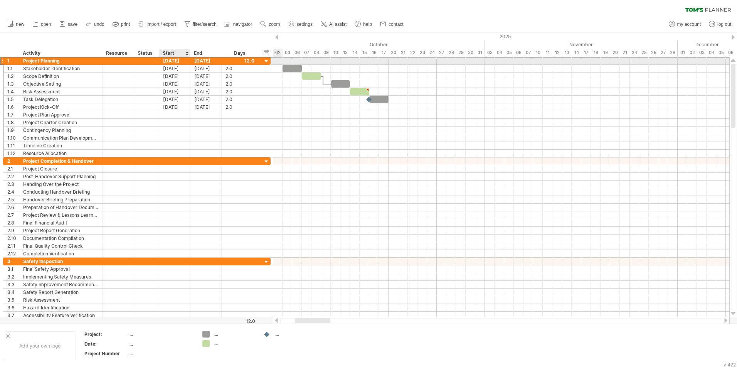
click at [176, 60] on div "[DATE]" at bounding box center [174, 60] width 31 height 7
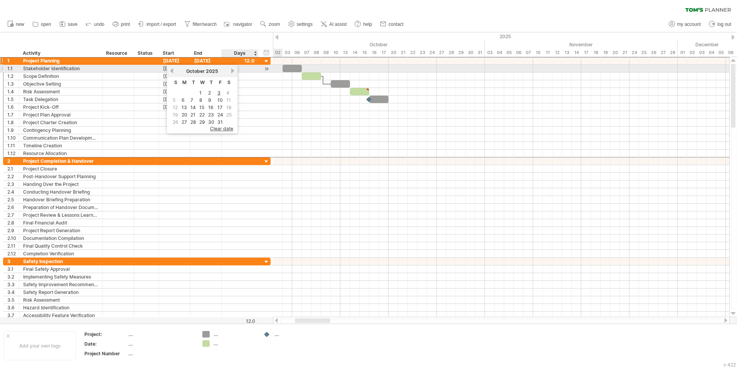
click at [232, 71] on link "next" at bounding box center [233, 71] width 6 height 6
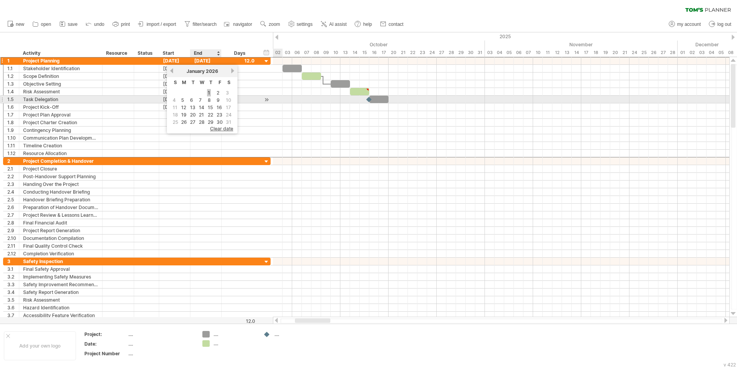
click at [210, 96] on link "1" at bounding box center [209, 92] width 4 height 7
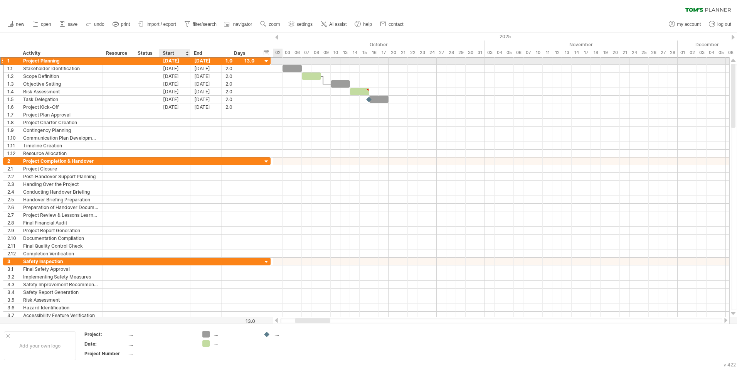
click at [181, 62] on div "[DATE]" at bounding box center [174, 60] width 31 height 7
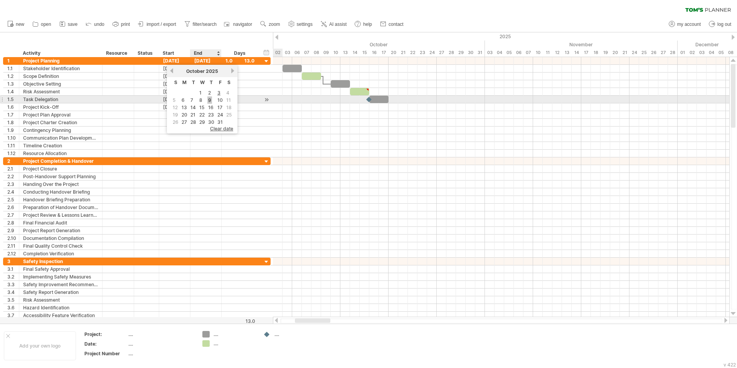
click at [209, 99] on link "9" at bounding box center [209, 99] width 5 height 7
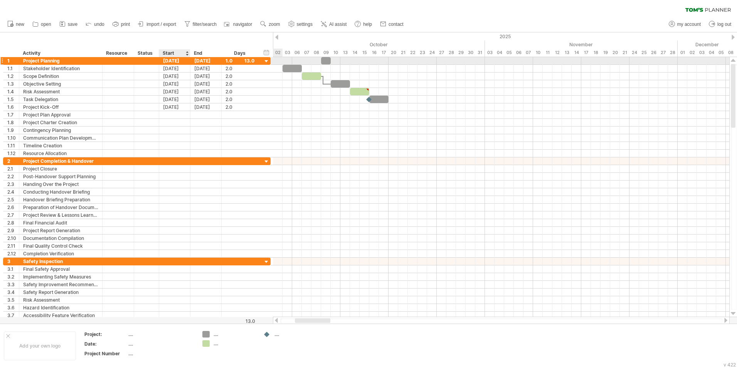
click at [173, 58] on div "[DATE]" at bounding box center [174, 60] width 31 height 7
click at [177, 61] on div "[DATE]" at bounding box center [174, 60] width 31 height 7
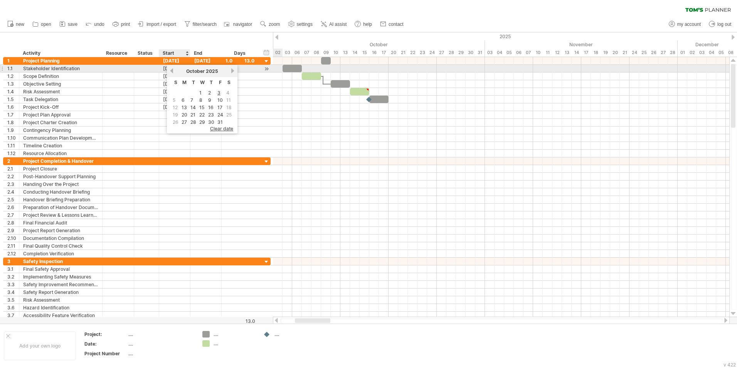
click at [172, 70] on link "previous" at bounding box center [172, 71] width 6 height 6
click at [172, 69] on link "previous" at bounding box center [172, 71] width 6 height 6
click at [232, 72] on link "next" at bounding box center [233, 71] width 6 height 6
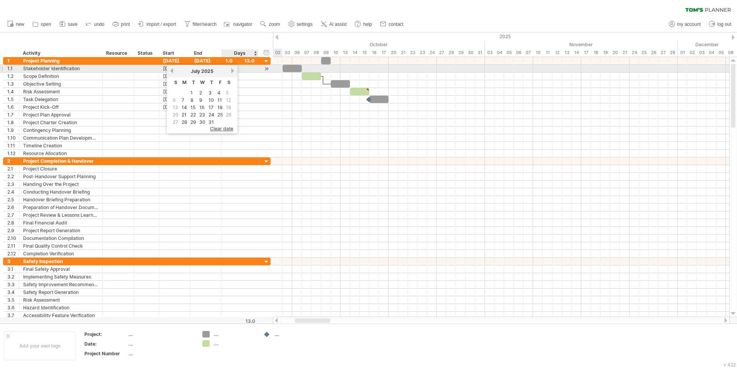
click at [232, 72] on link "next" at bounding box center [233, 71] width 6 height 6
click at [231, 69] on link "next" at bounding box center [233, 71] width 6 height 6
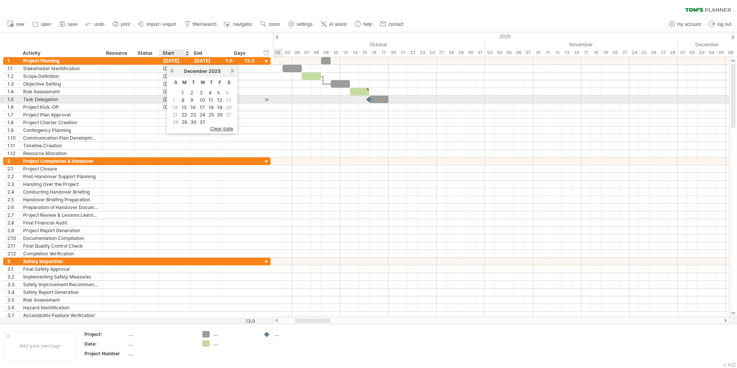
click at [191, 101] on td "9" at bounding box center [193, 100] width 8 height 7
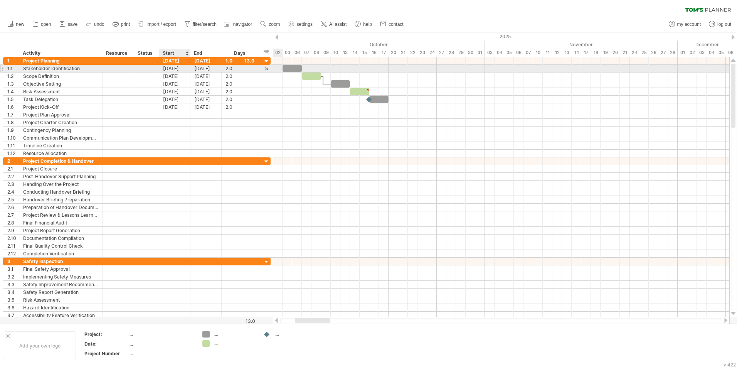
click at [173, 68] on div "[DATE]" at bounding box center [174, 68] width 31 height 7
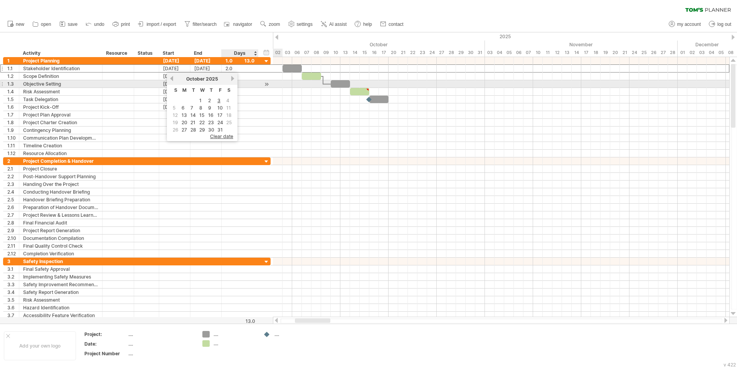
click at [229, 81] on div "[DATE]" at bounding box center [202, 79] width 56 height 6
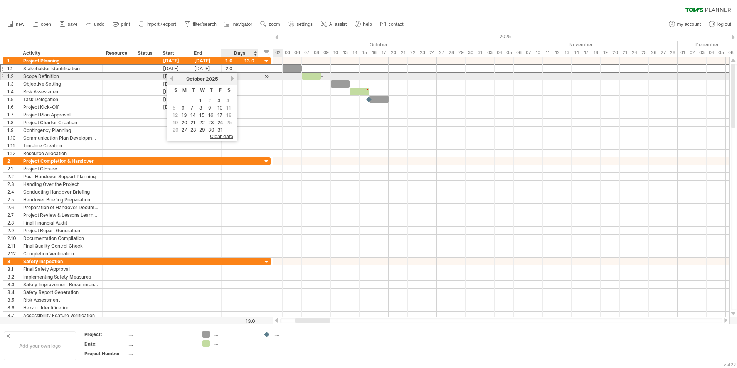
click at [231, 79] on link "next" at bounding box center [233, 79] width 6 height 6
click at [230, 79] on link "next" at bounding box center [233, 79] width 6 height 6
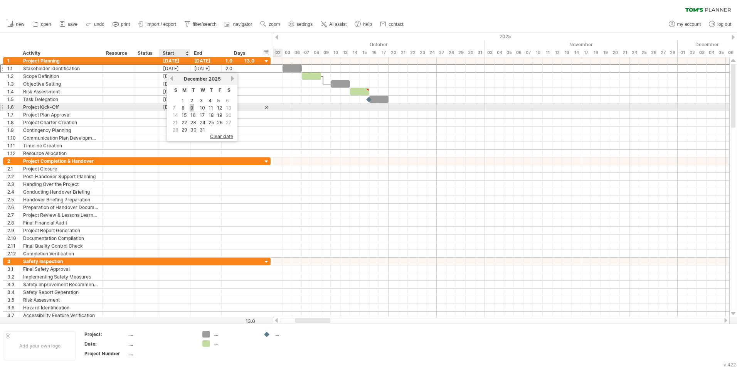
click at [191, 109] on link "9" at bounding box center [192, 107] width 5 height 7
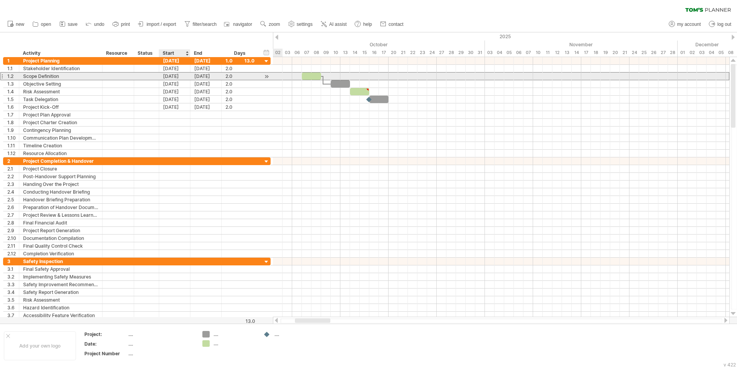
click at [175, 75] on div "[DATE]" at bounding box center [174, 75] width 31 height 7
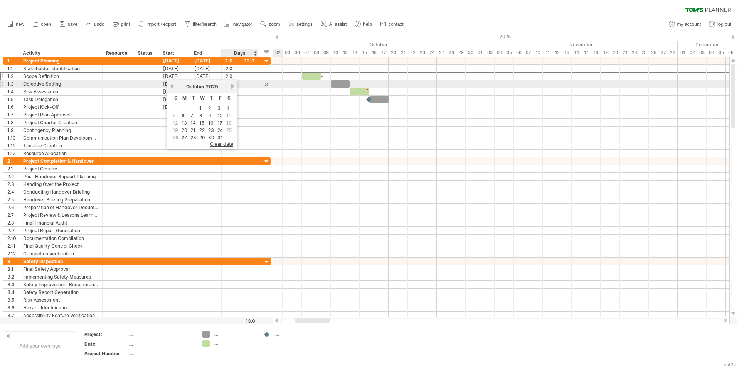
click at [234, 84] on link "next" at bounding box center [233, 86] width 6 height 6
click at [232, 84] on link "next" at bounding box center [233, 86] width 6 height 6
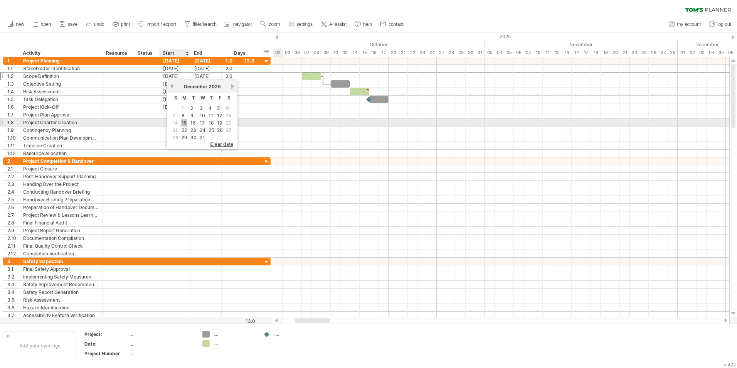
click at [185, 122] on link "15" at bounding box center [184, 122] width 7 height 7
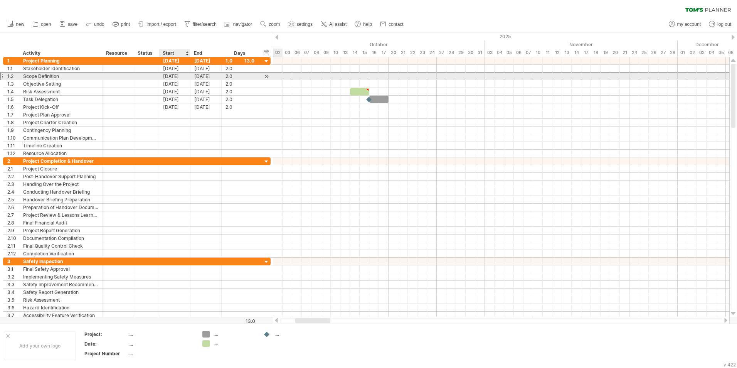
click at [182, 76] on div "[DATE]" at bounding box center [174, 75] width 31 height 7
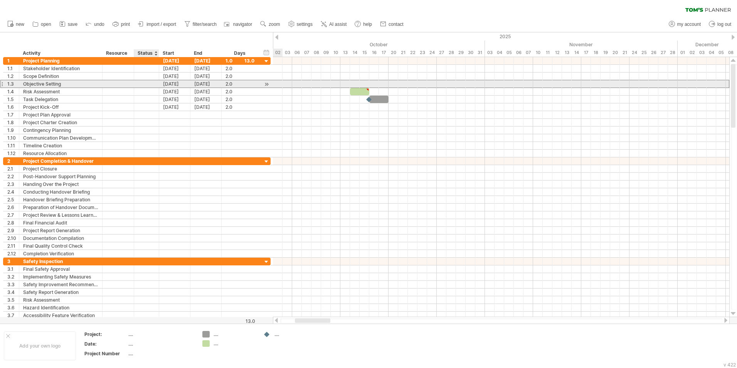
click at [160, 81] on div "[DATE]" at bounding box center [174, 83] width 31 height 7
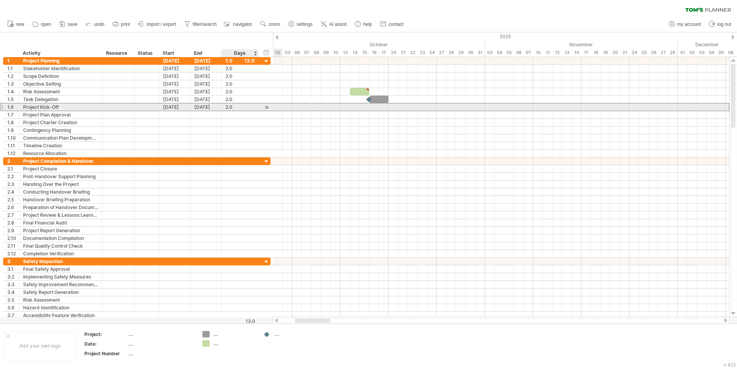
click at [253, 108] on div "2.0" at bounding box center [240, 106] width 29 height 7
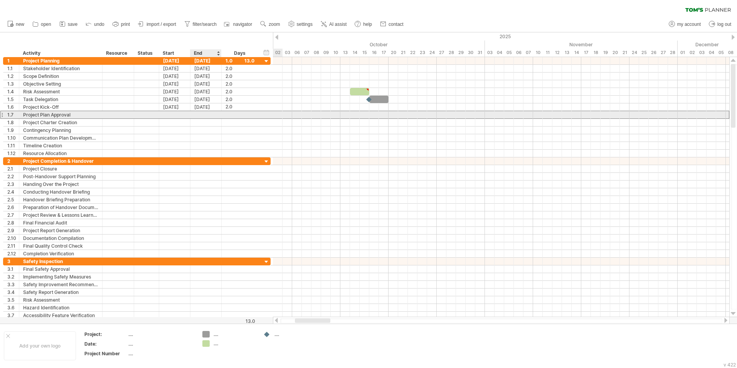
click at [206, 118] on div at bounding box center [205, 114] width 31 height 7
